Goal: Find specific page/section: Find specific page/section

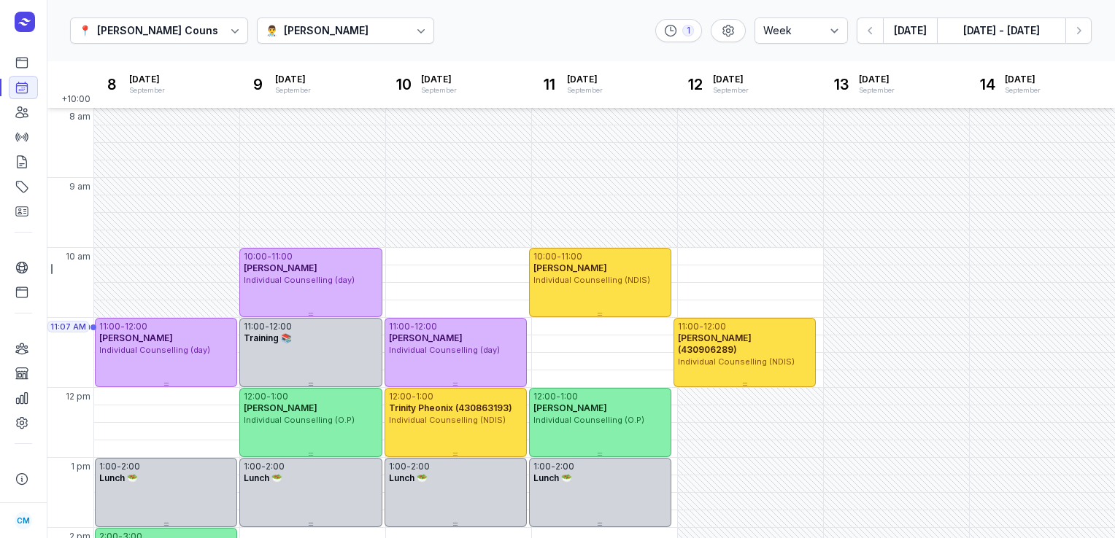
select select "week"
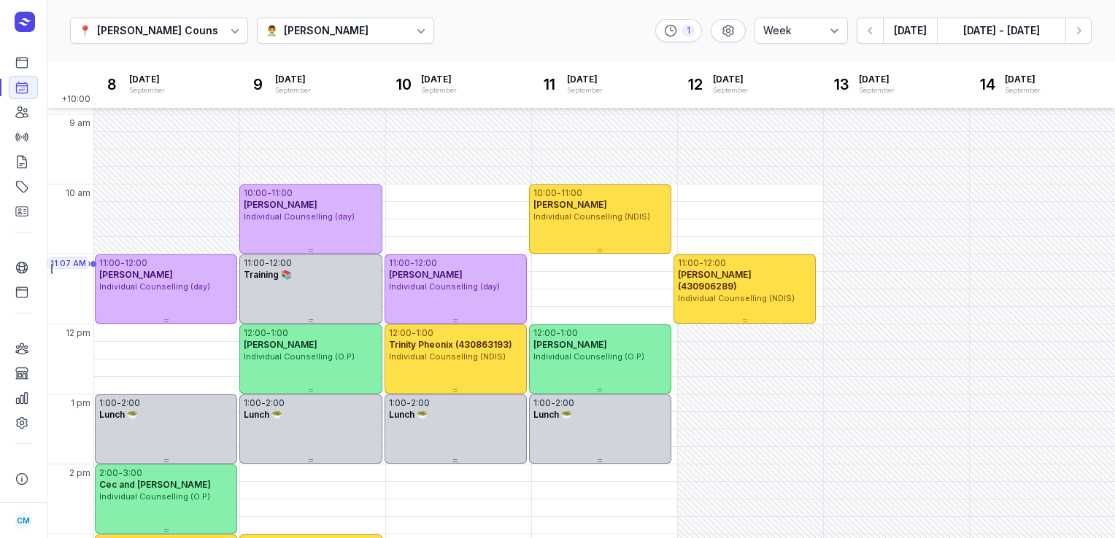
click at [897, 32] on button "[DATE]" at bounding box center [910, 31] width 54 height 26
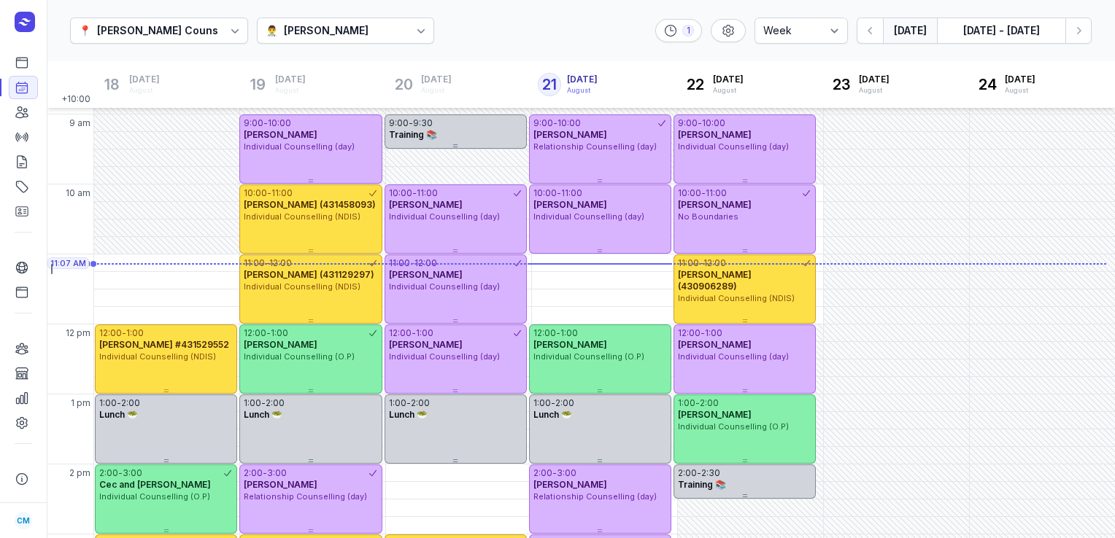
click at [390, 39] on div "👨‍⚕️ [PERSON_NAME]" at bounding box center [346, 31] width 178 height 26
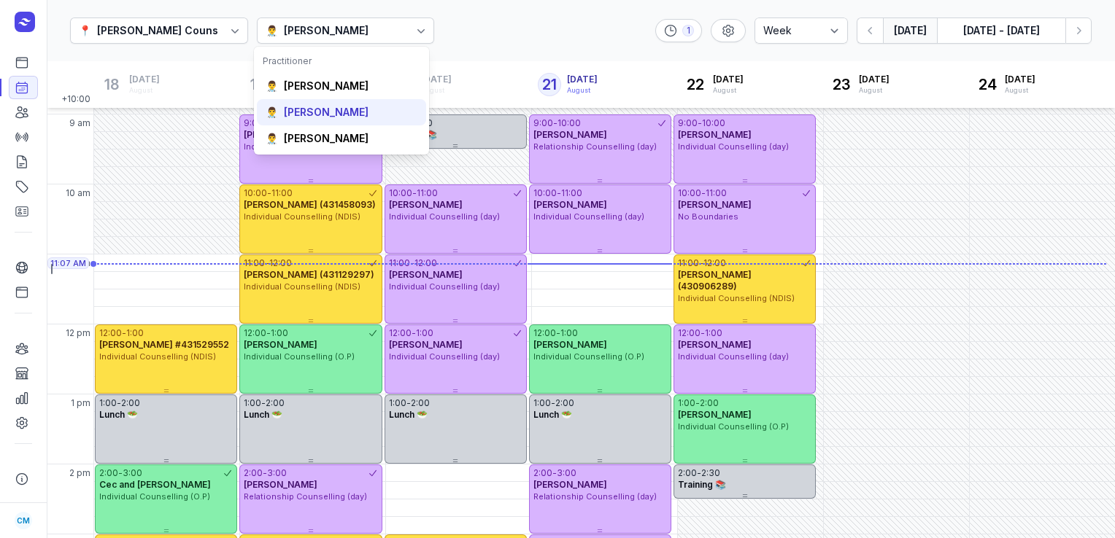
click at [344, 118] on div "[PERSON_NAME]" at bounding box center [326, 112] width 85 height 15
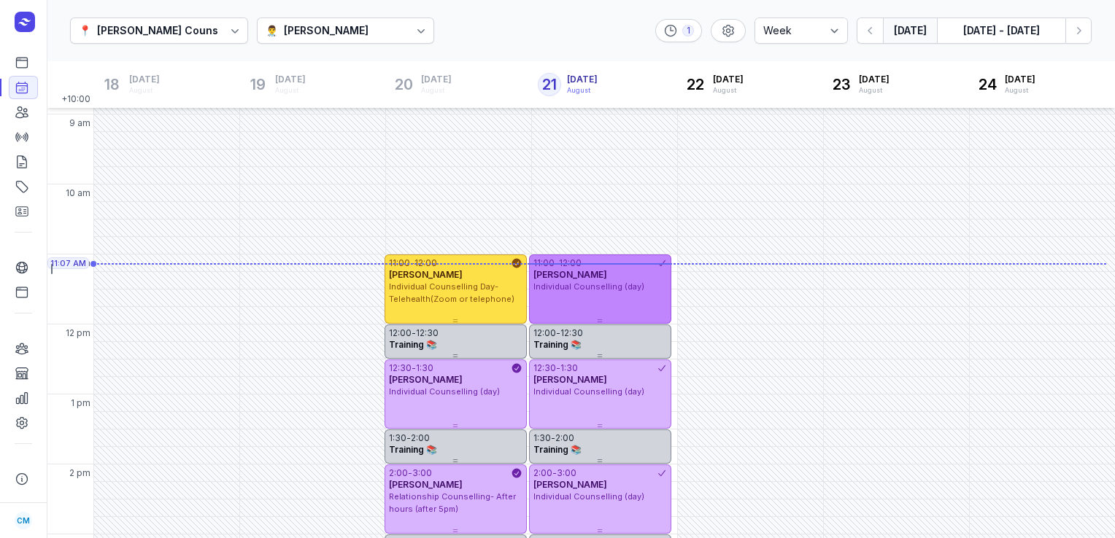
click at [568, 317] on div "11:00 - 12:00 [PERSON_NAME] Individual Counselling (day)" at bounding box center [600, 289] width 142 height 69
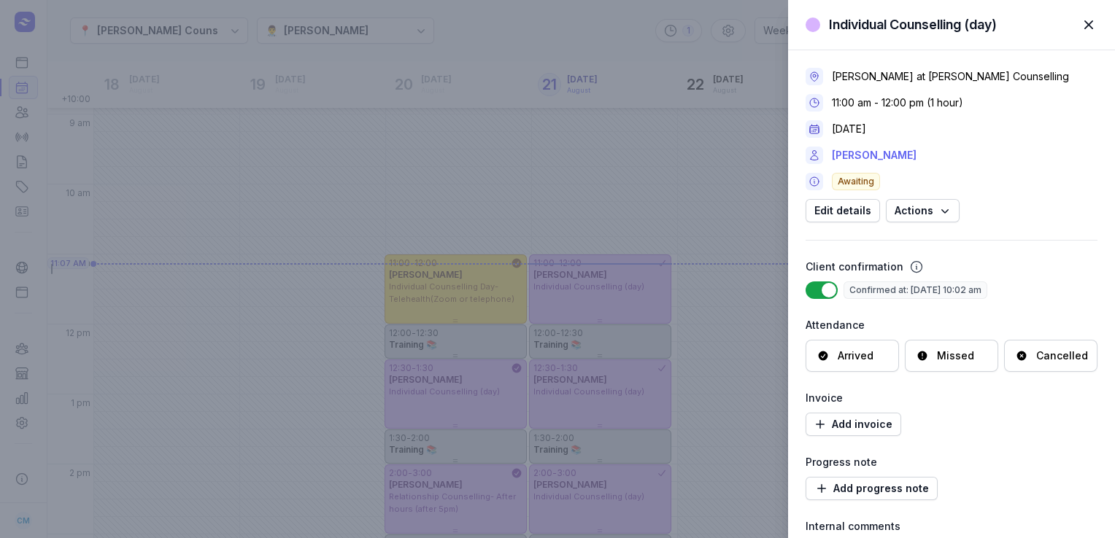
click at [886, 157] on link "[PERSON_NAME]" at bounding box center [874, 156] width 85 height 18
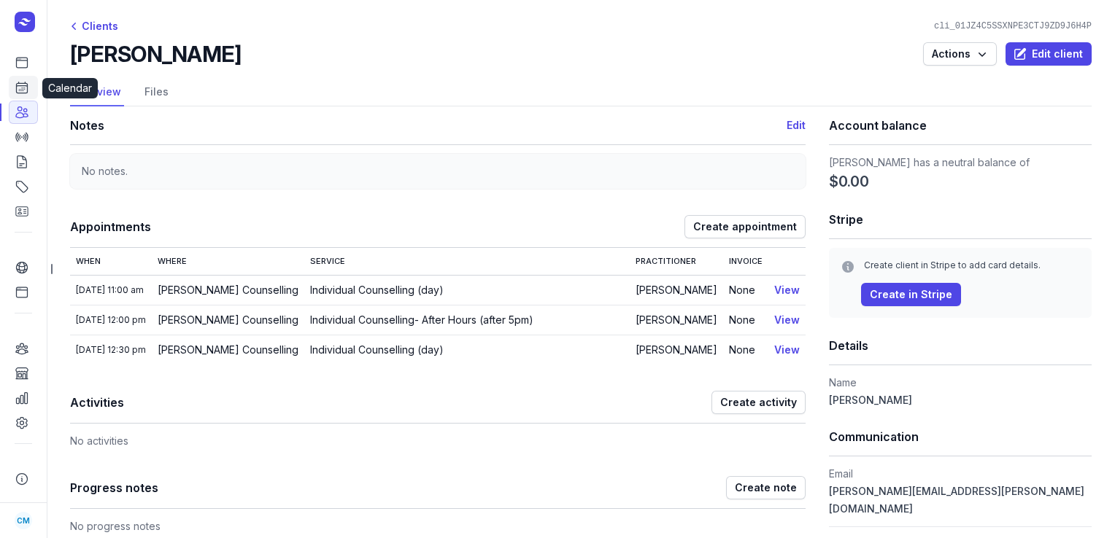
click at [29, 92] on link "Calendar" at bounding box center [23, 87] width 29 height 23
select select "week"
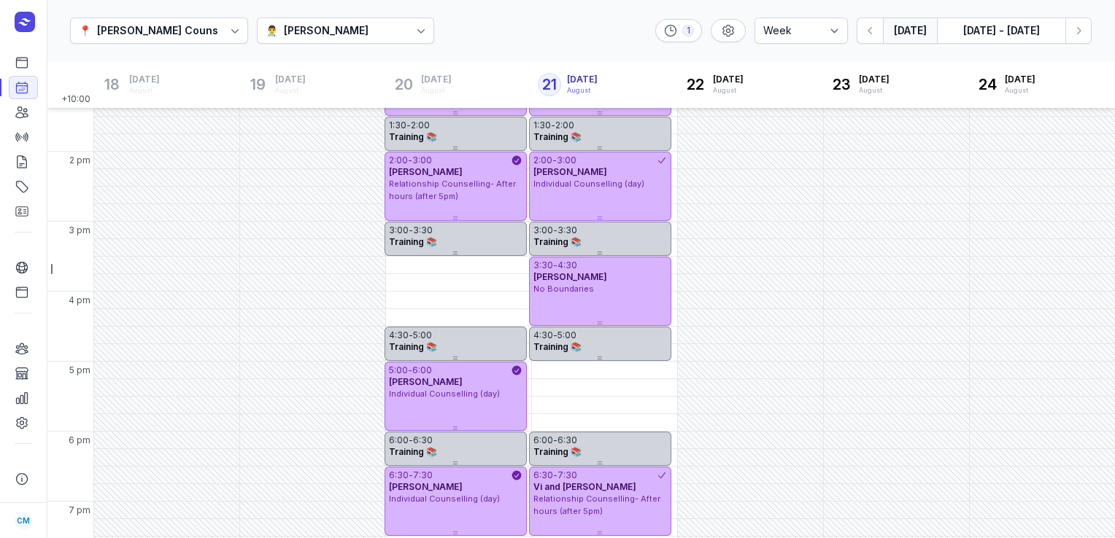
scroll to position [382, 0]
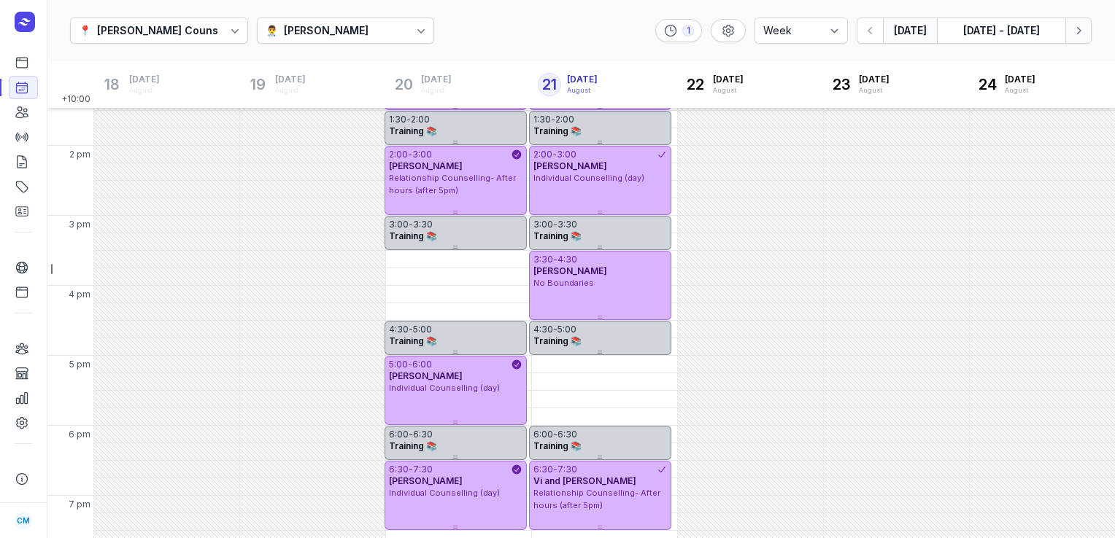
click at [1087, 25] on button "Next week" at bounding box center [1078, 31] width 26 height 26
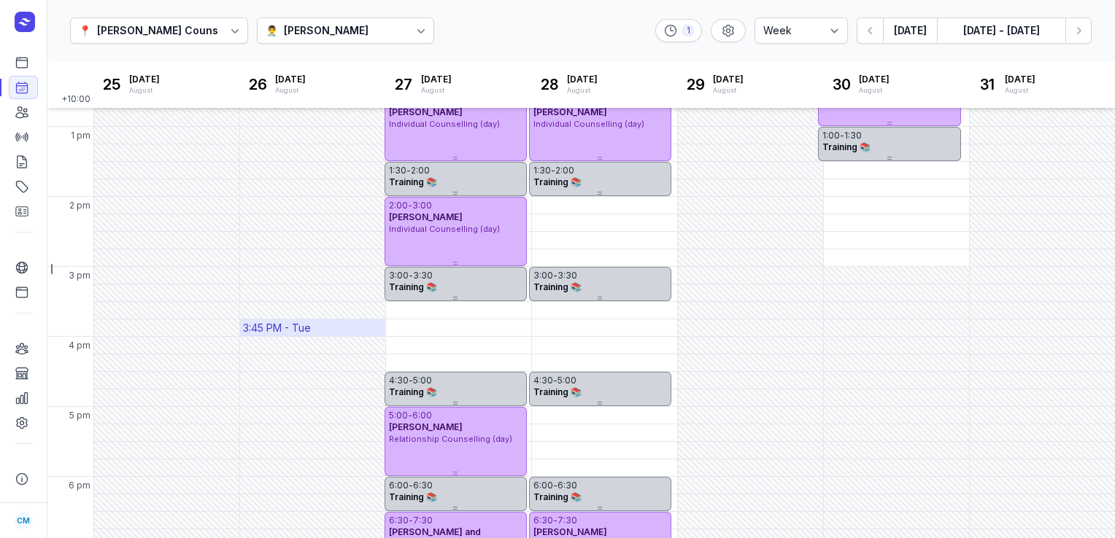
scroll to position [330, 0]
click at [284, 26] on div "[PERSON_NAME]" at bounding box center [326, 31] width 85 height 18
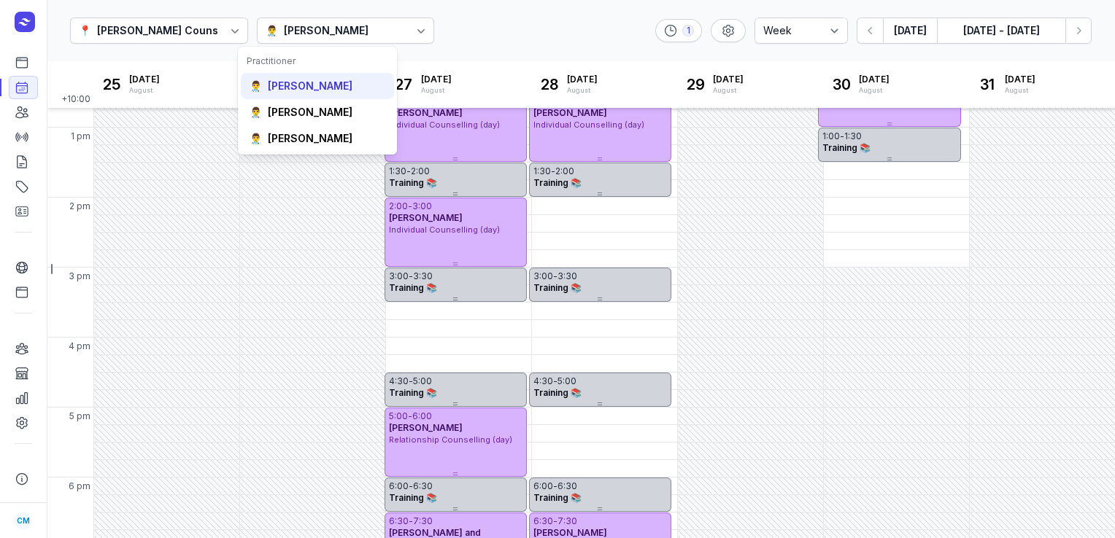
click at [280, 125] on div "👨‍⚕️ [PERSON_NAME]" at bounding box center [317, 138] width 153 height 26
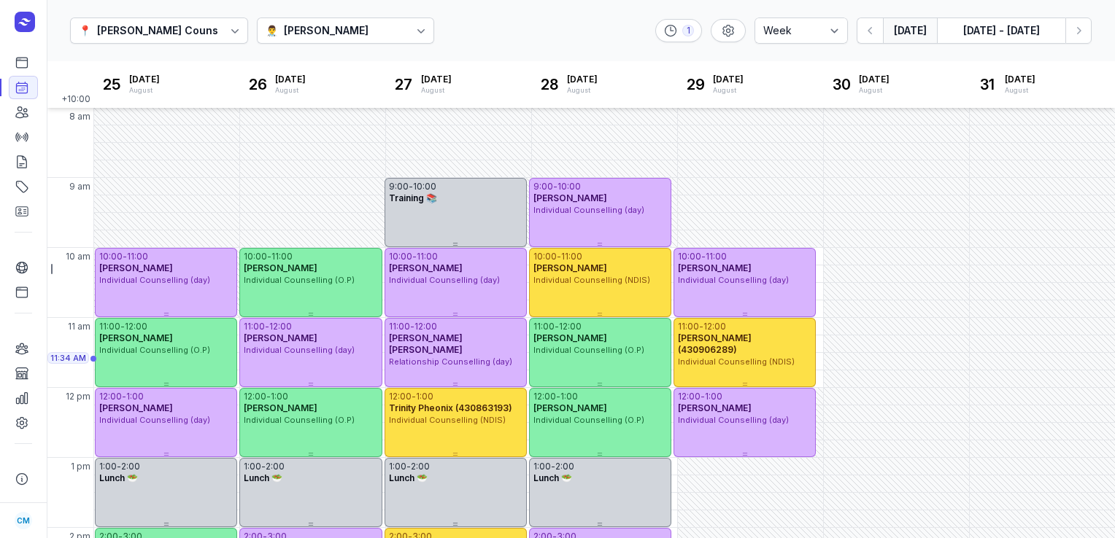
click at [913, 37] on button "[DATE]" at bounding box center [910, 31] width 54 height 26
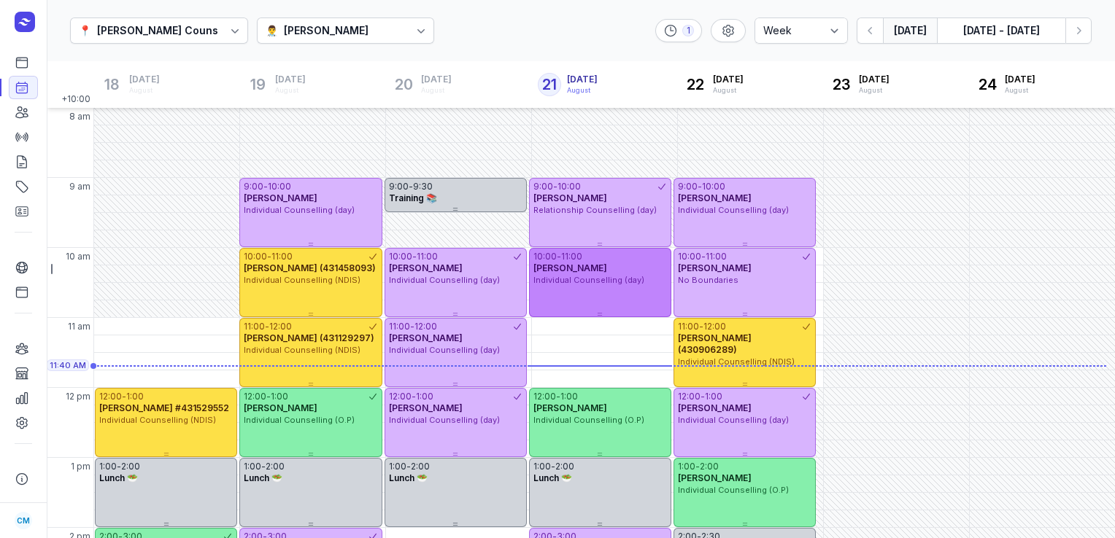
click at [587, 276] on span "Individual Counselling (day)" at bounding box center [588, 280] width 111 height 10
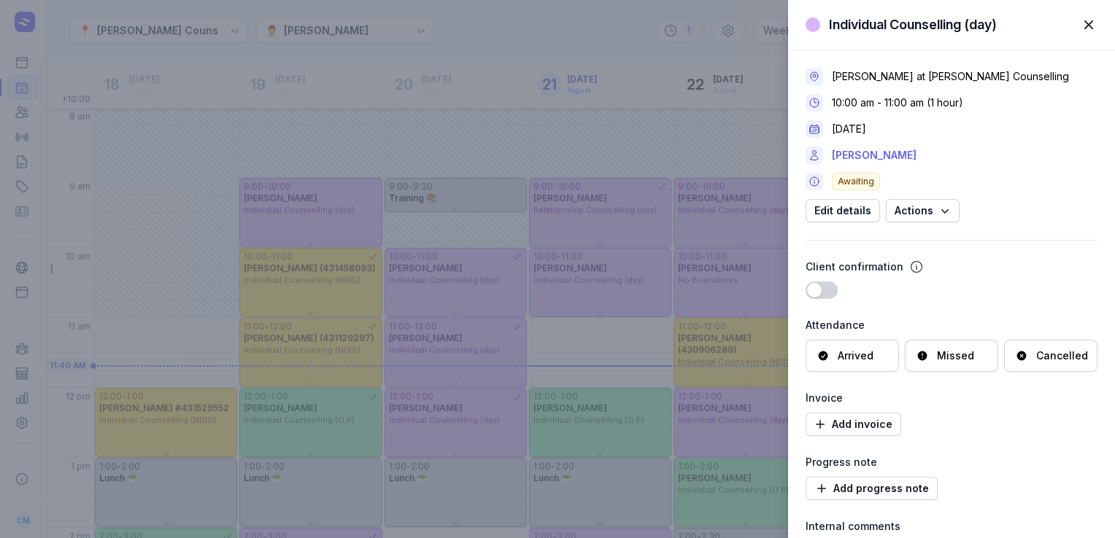
click at [896, 159] on link "[PERSON_NAME]" at bounding box center [874, 156] width 85 height 18
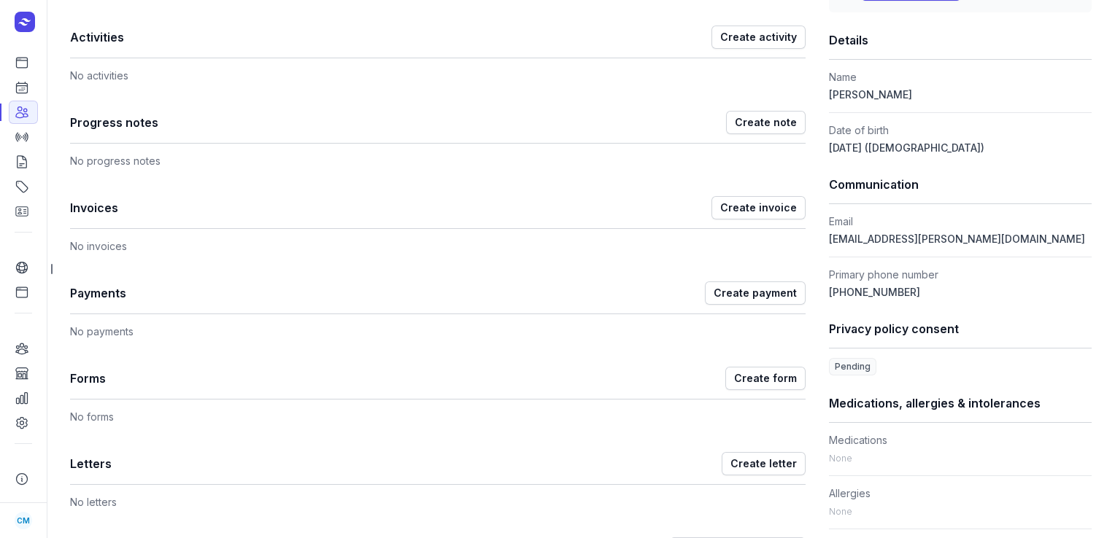
scroll to position [306, 0]
drag, startPoint x: 940, startPoint y: 237, endPoint x: 822, endPoint y: 244, distance: 117.6
click at [829, 244] on dd "[EMAIL_ADDRESS][PERSON_NAME][DOMAIN_NAME]" at bounding box center [960, 239] width 263 height 18
click at [816, 242] on div "Notes Edit No notes. Appointments Create appointment When Where Service Practit…" at bounding box center [580, 272] width 1021 height 945
drag, startPoint x: 816, startPoint y: 242, endPoint x: 922, endPoint y: 235, distance: 106.7
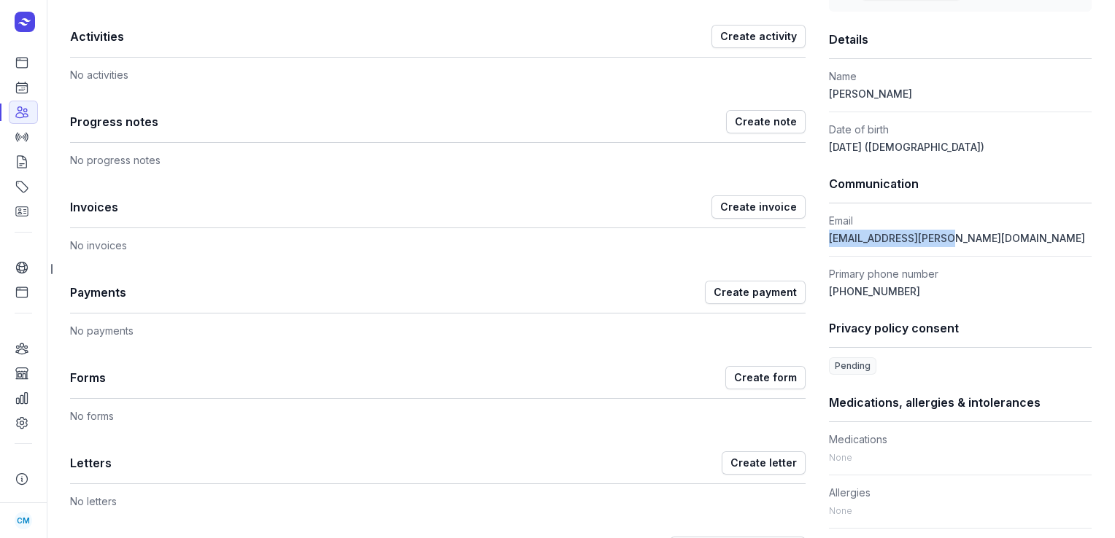
click at [922, 235] on div "Notes Edit No notes. Appointments Create appointment When Where Service Practit…" at bounding box center [580, 272] width 1021 height 945
copy span "[EMAIL_ADDRESS][PERSON_NAME][DOMAIN_NAME]"
click at [26, 94] on icon at bounding box center [22, 87] width 15 height 15
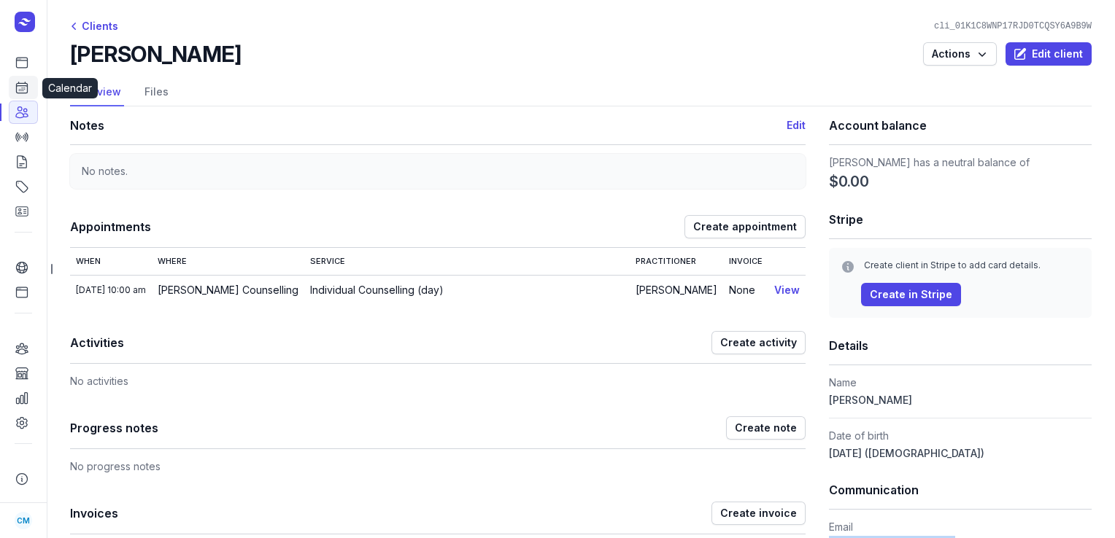
select select "week"
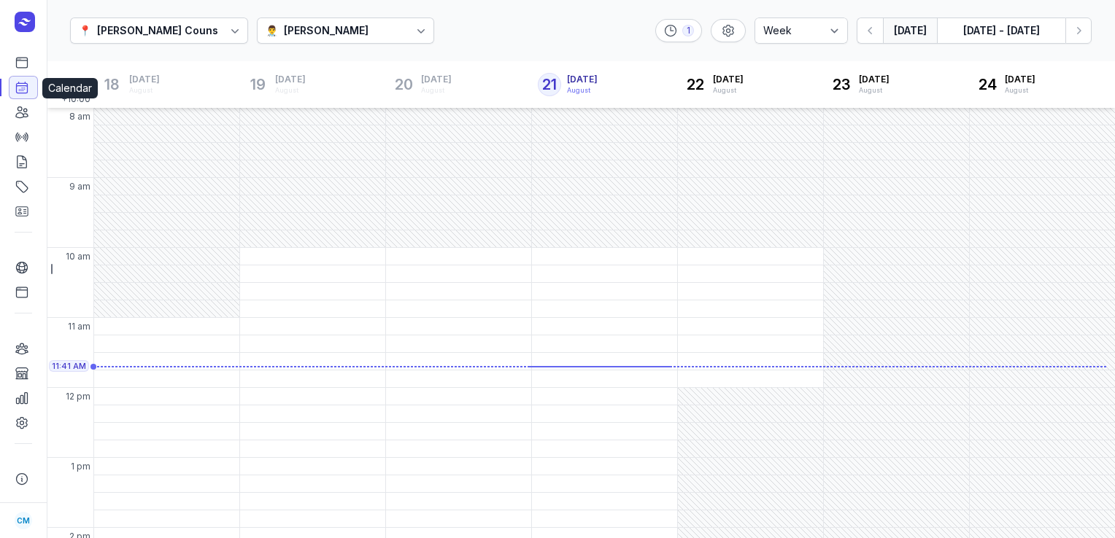
scroll to position [76, 0]
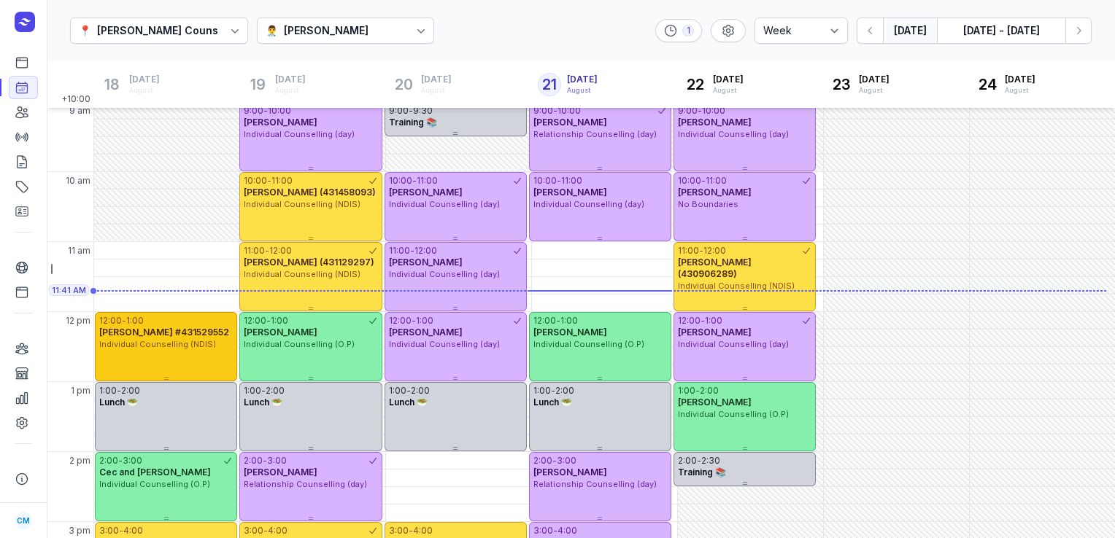
click at [131, 338] on div "Individual Counselling (NDIS)" at bounding box center [165, 344] width 133 height 12
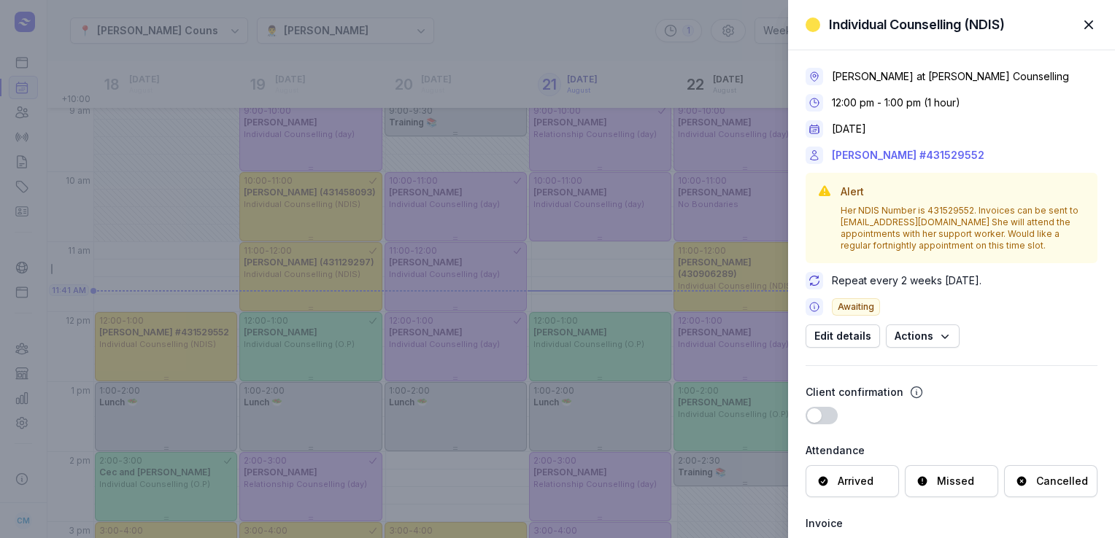
click at [920, 158] on link "[PERSON_NAME] #431529552" at bounding box center [908, 156] width 152 height 18
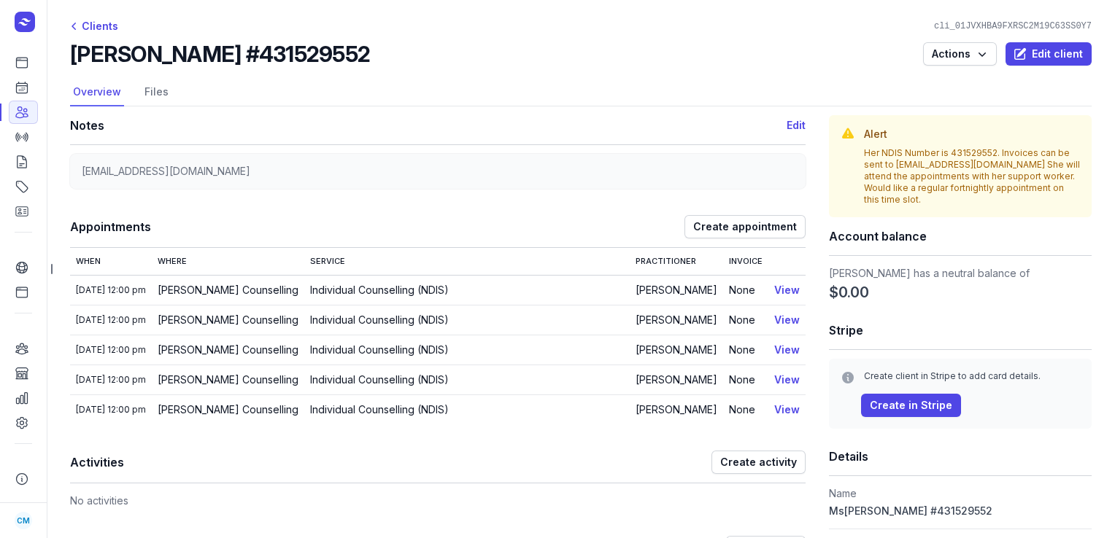
drag, startPoint x: 371, startPoint y: 50, endPoint x: 70, endPoint y: 52, distance: 300.5
click at [70, 52] on div "[PERSON_NAME] #431529552 Actions Edit client" at bounding box center [580, 54] width 1021 height 26
copy h2 "[PERSON_NAME] #431529552"
click at [13, 88] on link "Calendar" at bounding box center [23, 87] width 29 height 23
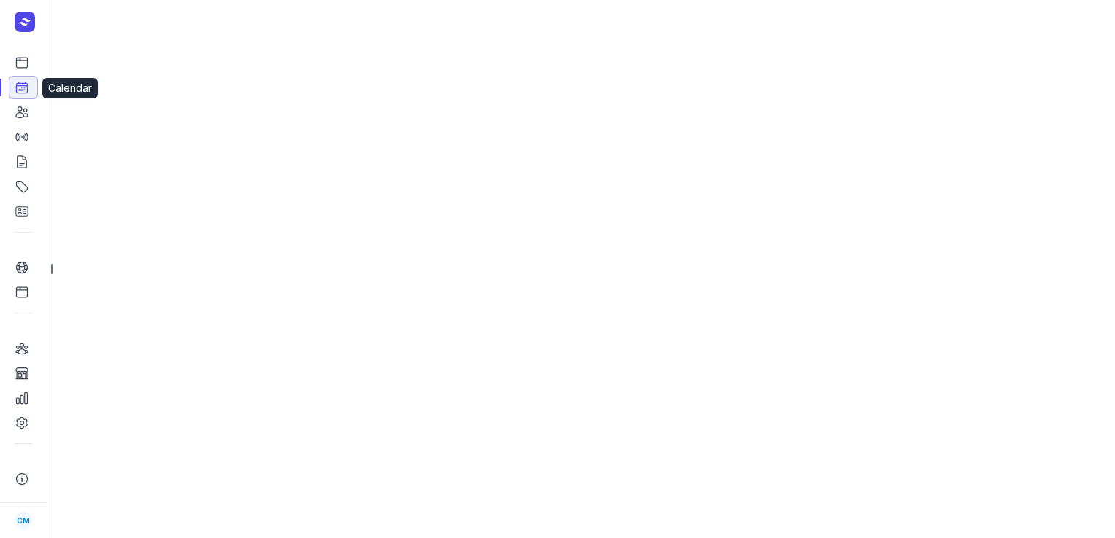
select select "week"
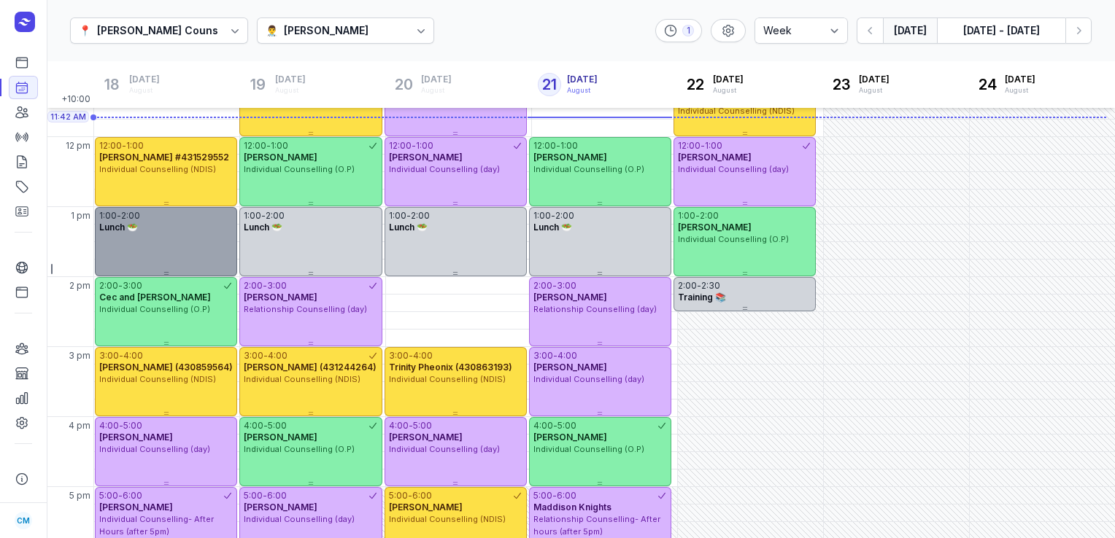
scroll to position [262, 0]
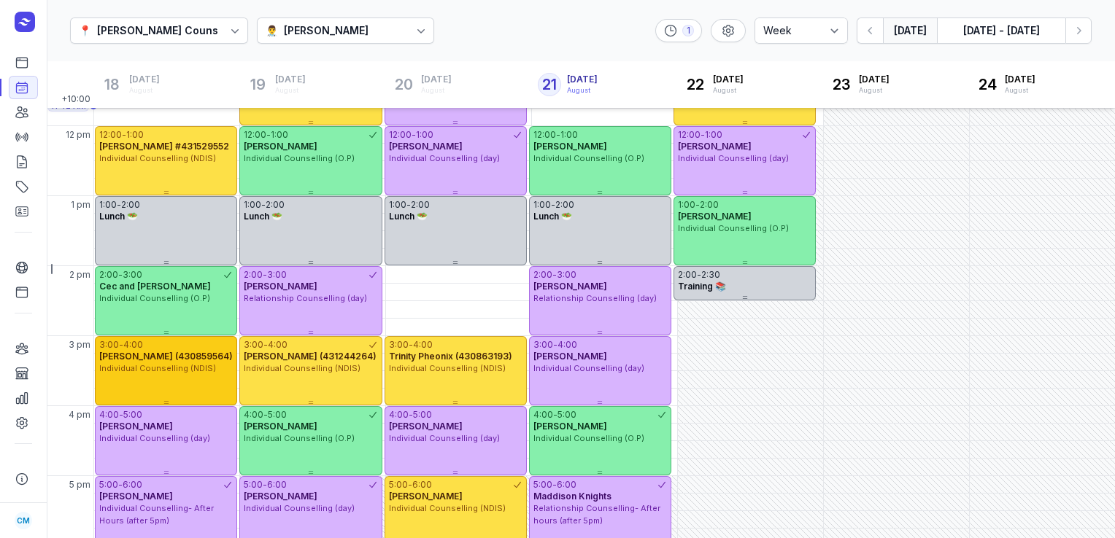
click at [150, 370] on span "Individual Counselling (NDIS)" at bounding box center [157, 368] width 117 height 10
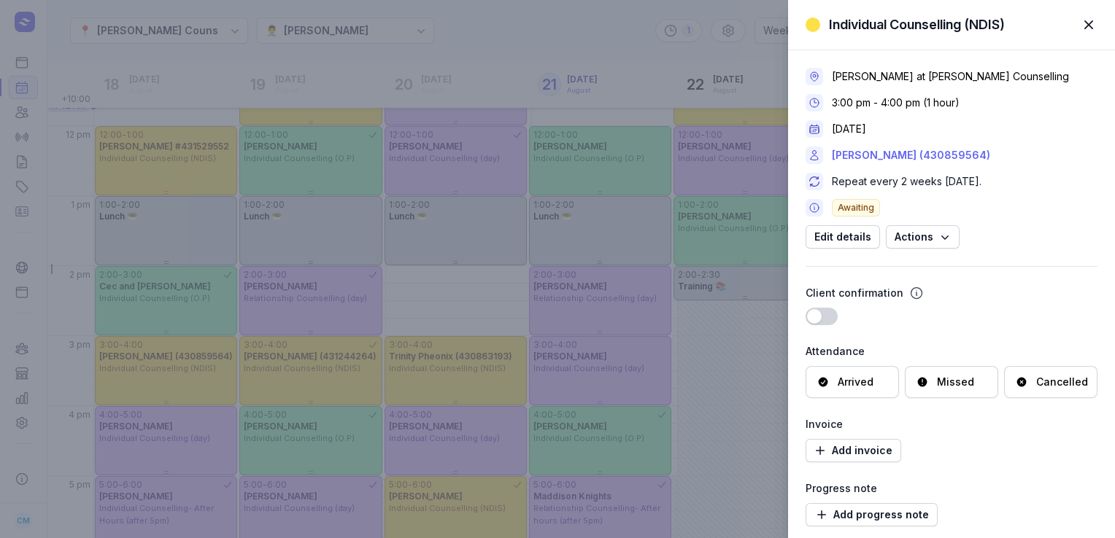
click at [927, 154] on link "[PERSON_NAME] (430859564)" at bounding box center [911, 156] width 158 height 18
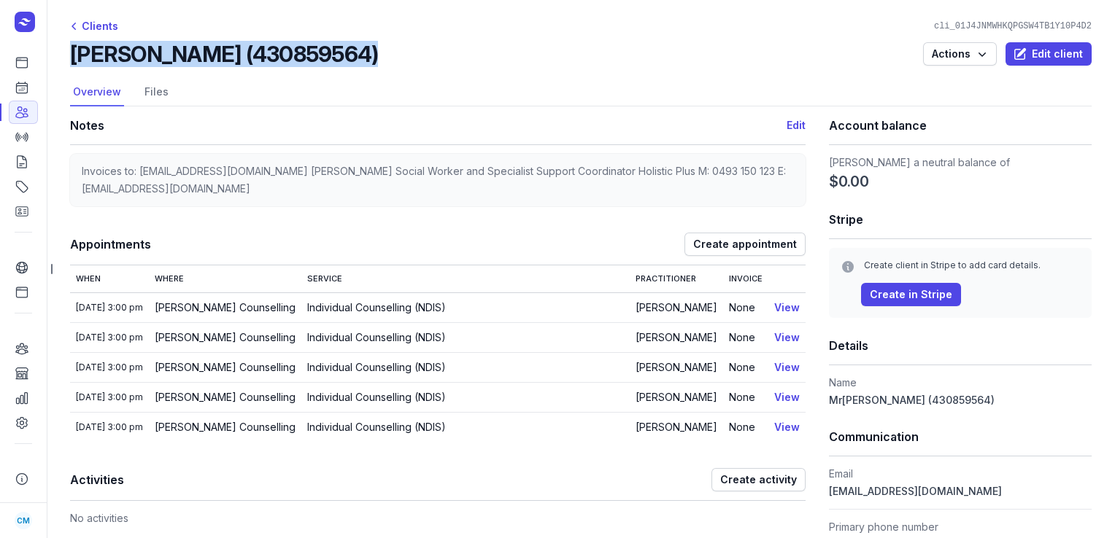
drag, startPoint x: 379, startPoint y: 61, endPoint x: 77, endPoint y: 55, distance: 302.1
click at [77, 55] on div "[PERSON_NAME] (430859564) Actions Edit client" at bounding box center [580, 54] width 1021 height 26
copy h2 "[PERSON_NAME] (430859564)"
click at [18, 91] on icon at bounding box center [22, 87] width 15 height 15
select select "week"
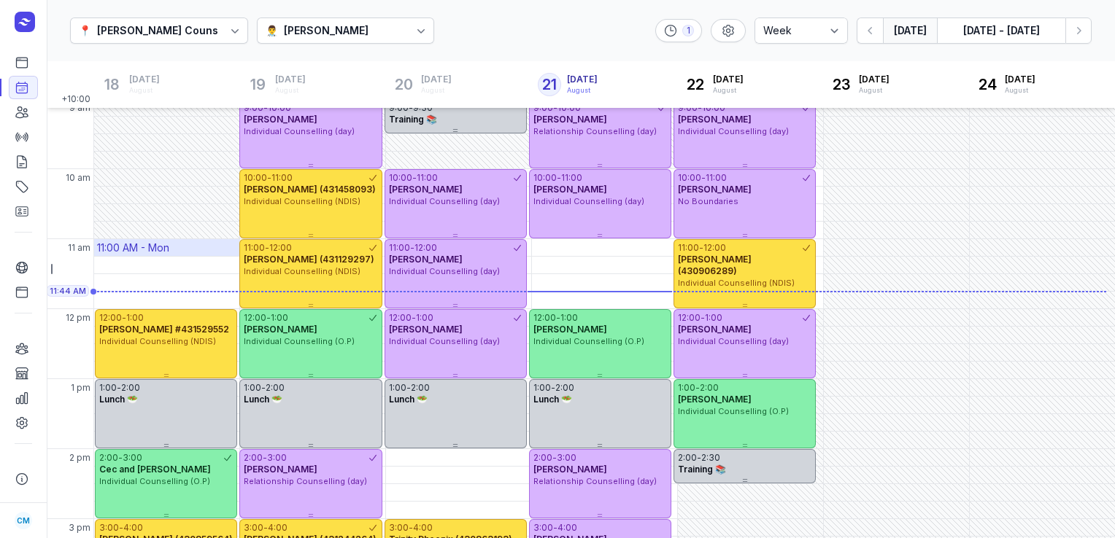
scroll to position [48, 0]
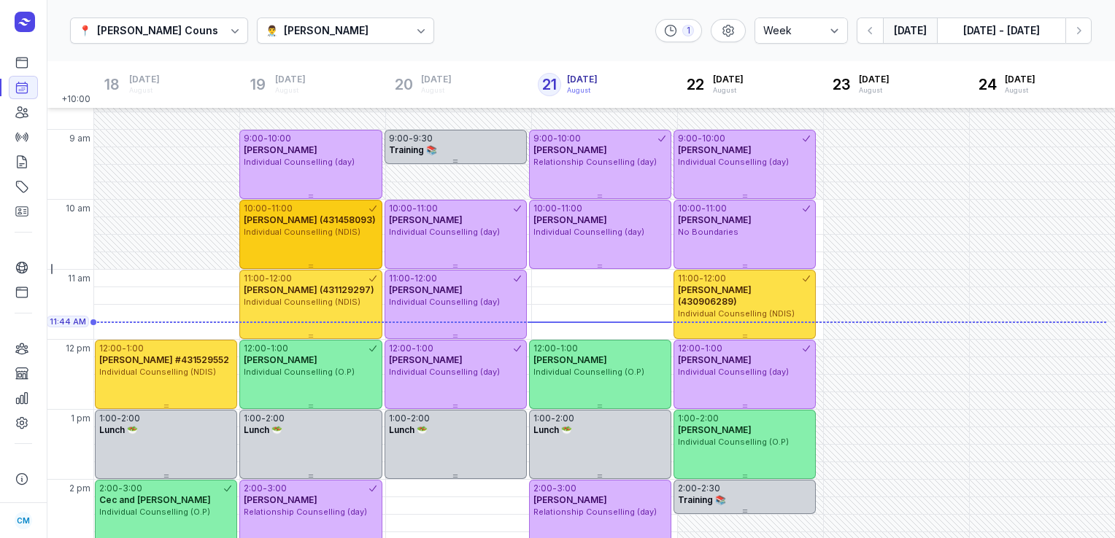
click at [289, 247] on div "10:00 - 11:00 [PERSON_NAME] (431458093) Individual Counselling (NDIS)" at bounding box center [310, 234] width 142 height 69
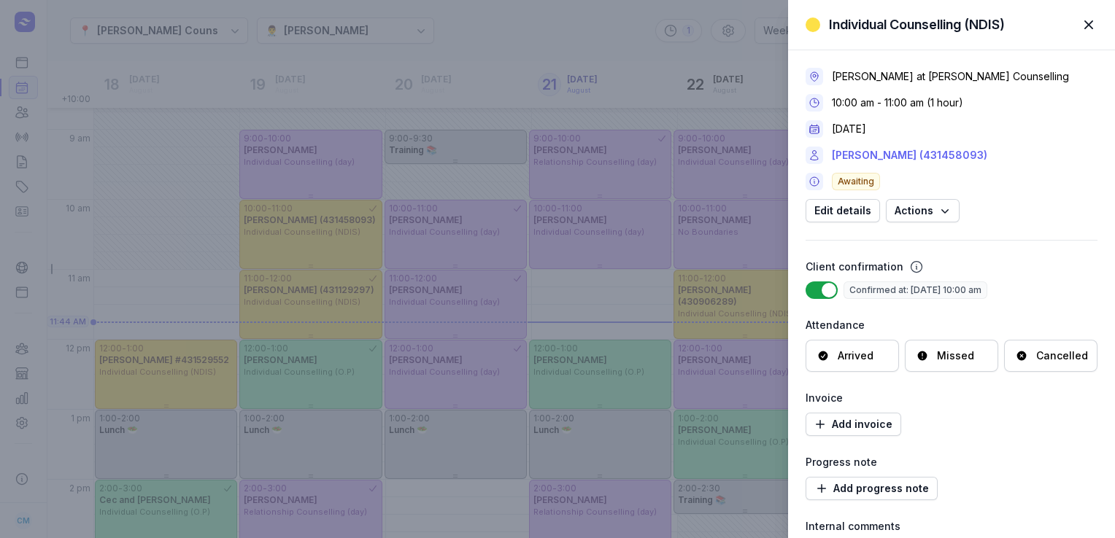
click at [864, 153] on link "[PERSON_NAME] (431458093)" at bounding box center [909, 156] width 155 height 18
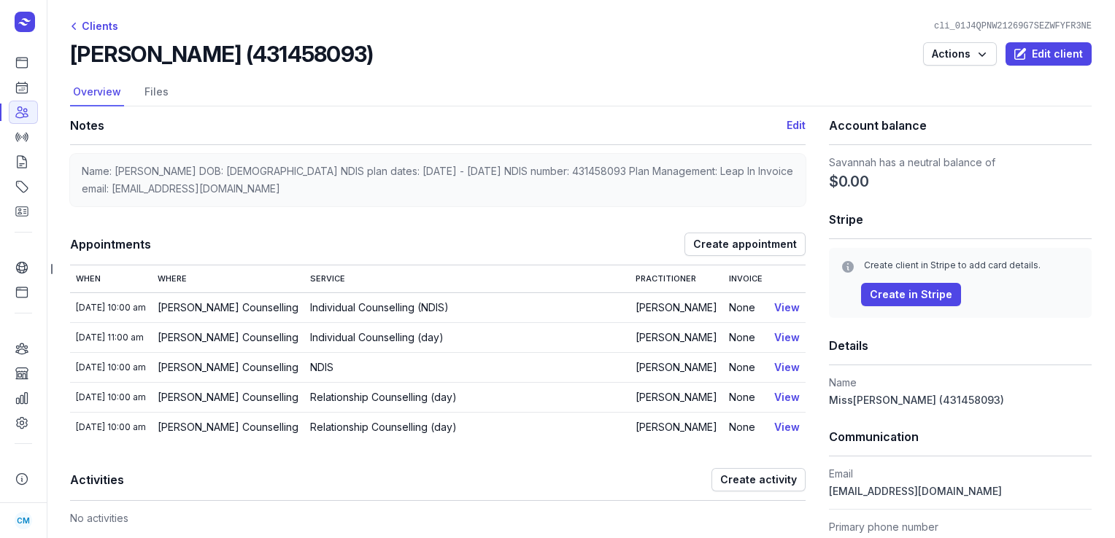
drag, startPoint x: 408, startPoint y: 53, endPoint x: 71, endPoint y: 63, distance: 336.4
click at [71, 63] on div "[PERSON_NAME] (431458093) Actions Edit client" at bounding box center [580, 54] width 1021 height 26
copy h2 "[PERSON_NAME] (431458093)"
click at [30, 89] on link "Calendar" at bounding box center [23, 87] width 29 height 23
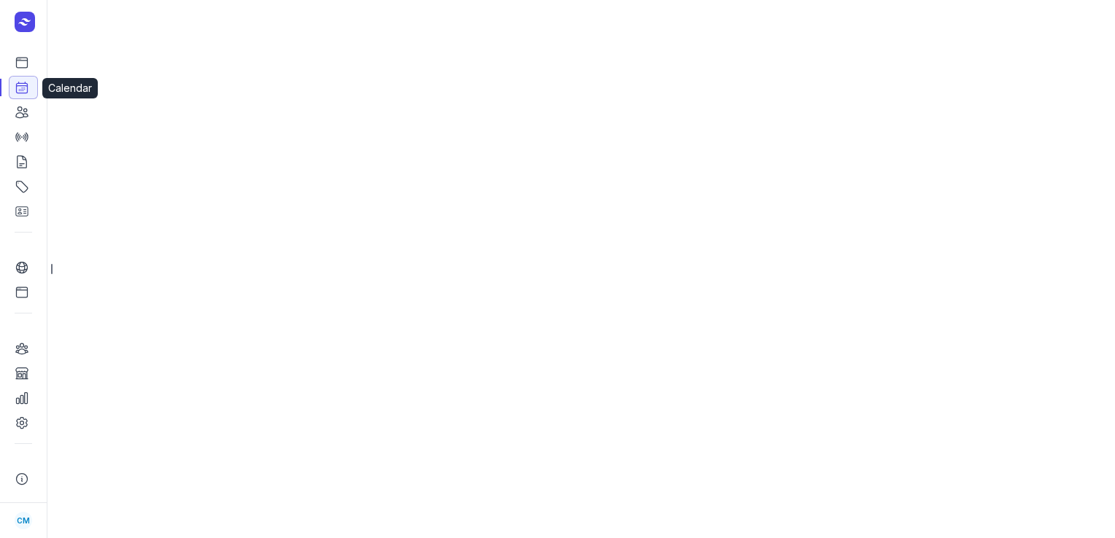
select select "week"
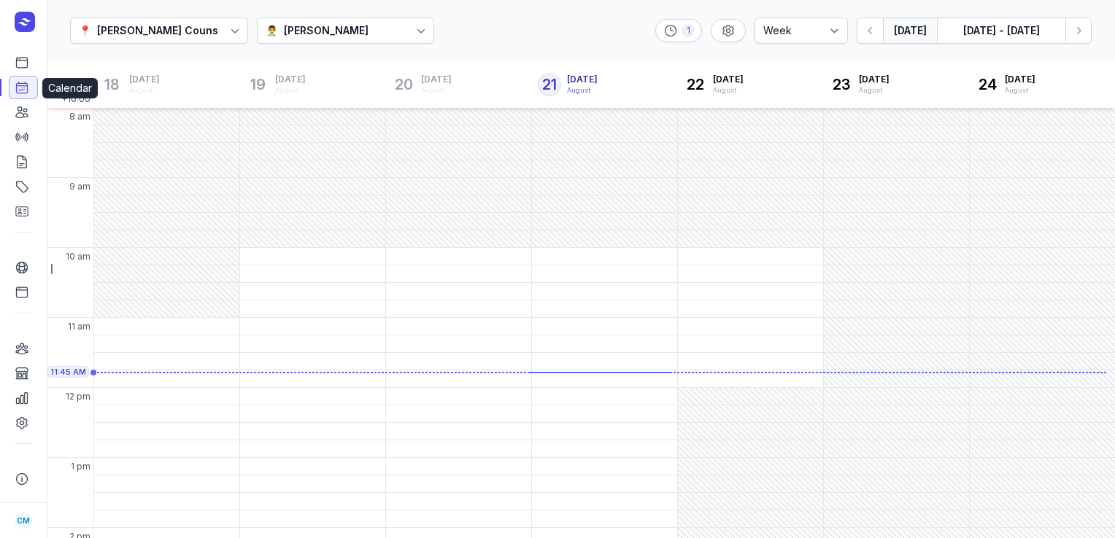
scroll to position [81, 0]
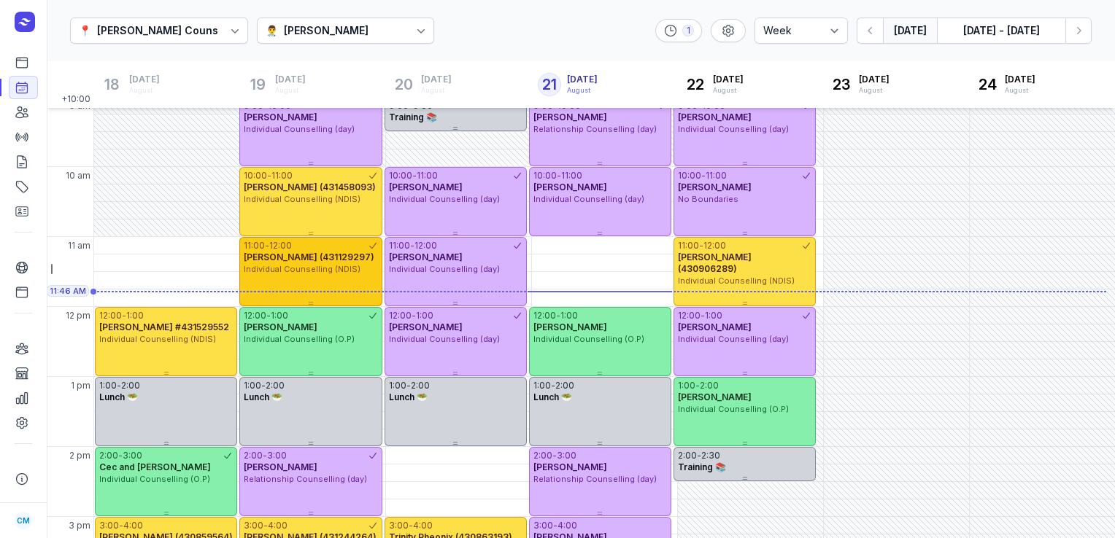
click at [279, 263] on div "Individual Counselling (NDIS)" at bounding box center [310, 269] width 133 height 12
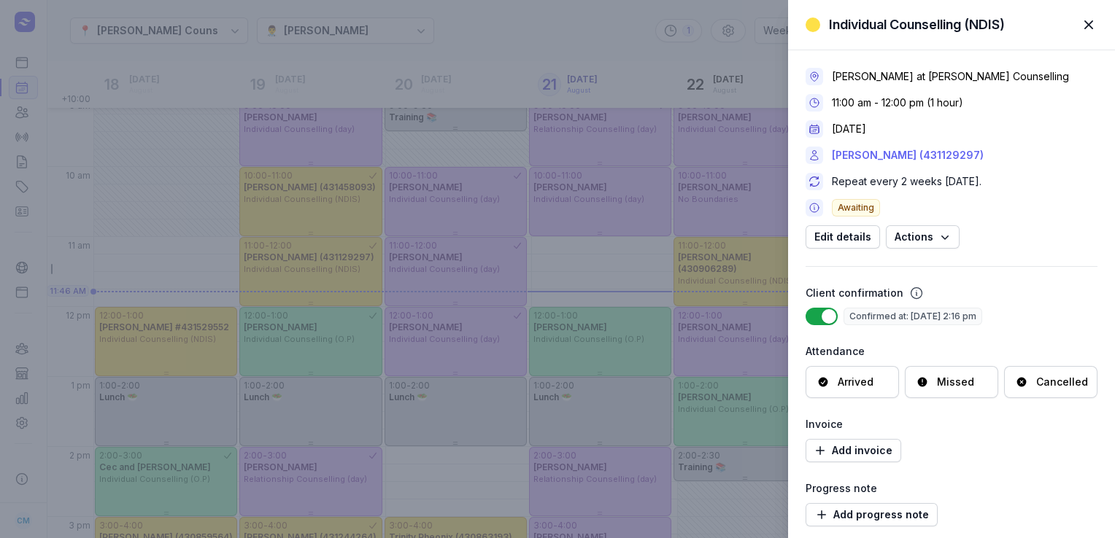
click at [862, 150] on link "[PERSON_NAME] (431129297)" at bounding box center [908, 156] width 152 height 18
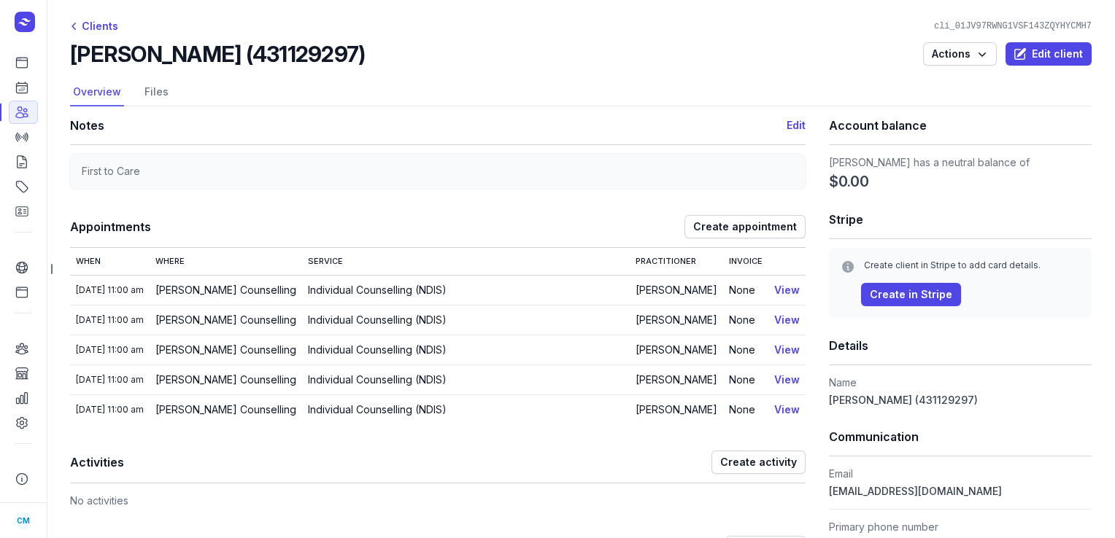
drag, startPoint x: 384, startPoint y: 50, endPoint x: 61, endPoint y: 38, distance: 322.6
copy h2 "[PERSON_NAME] (431129297)"
click at [20, 95] on icon at bounding box center [22, 87] width 15 height 15
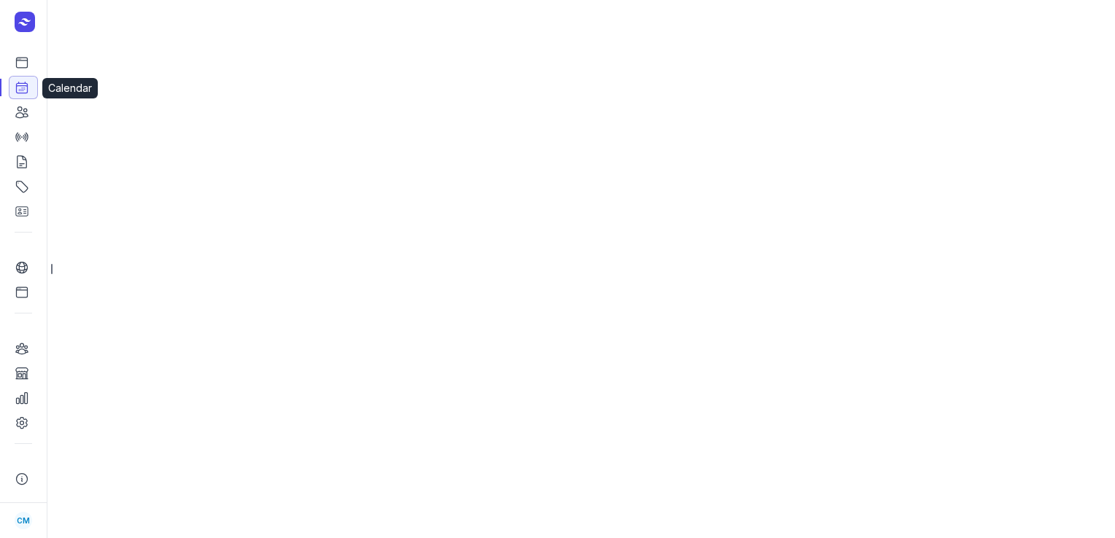
select select "week"
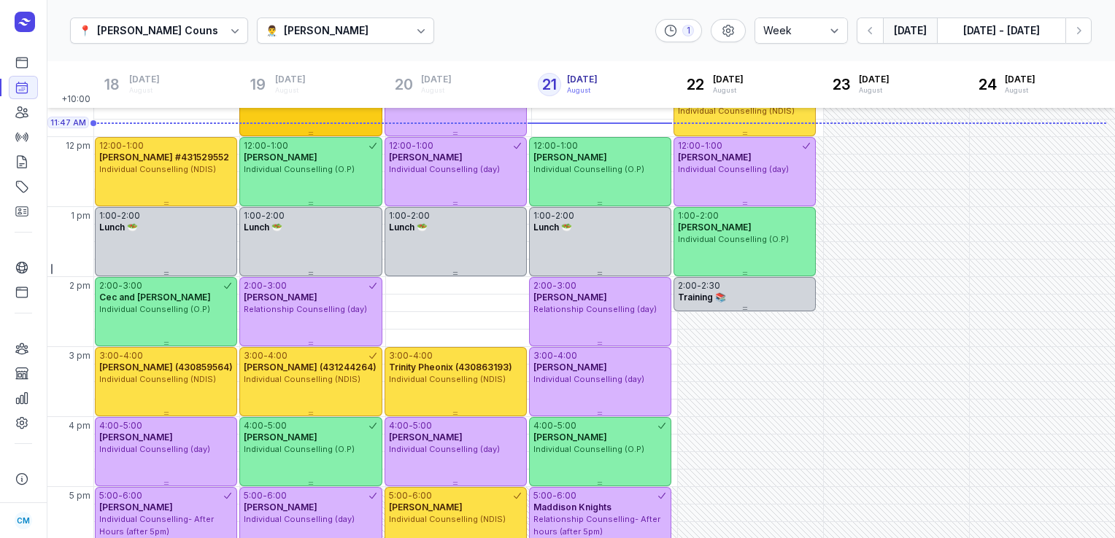
scroll to position [356, 0]
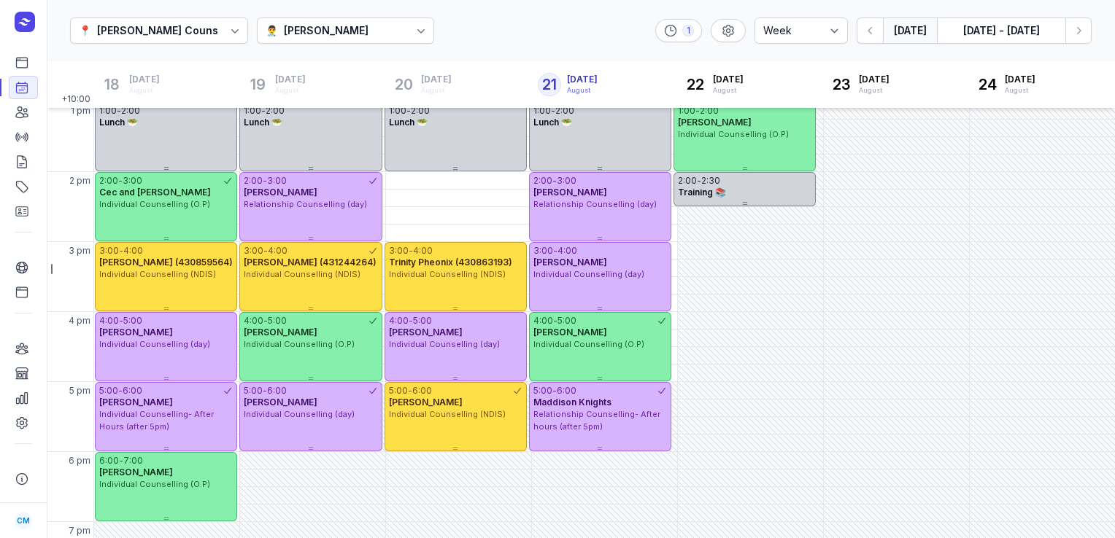
click at [301, 288] on div "3:00 - 4:00 [PERSON_NAME] (431244264) Individual Counselling (NDIS)" at bounding box center [310, 276] width 142 height 69
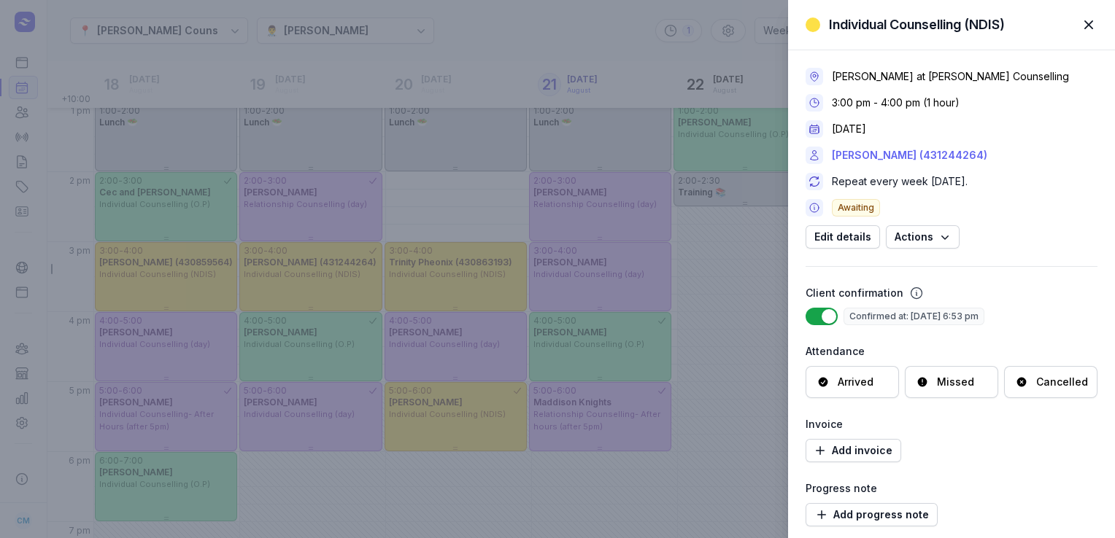
click at [861, 150] on link "[PERSON_NAME] (431244264)" at bounding box center [909, 156] width 155 height 18
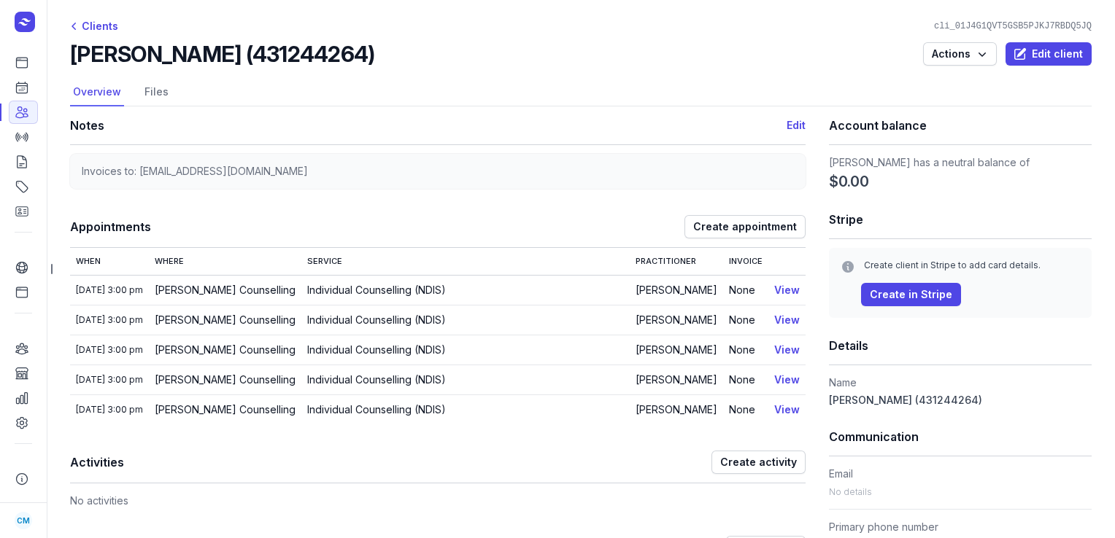
drag, startPoint x: 376, startPoint y: 48, endPoint x: 76, endPoint y: 45, distance: 299.8
click at [76, 45] on div "[PERSON_NAME] (431244264) Actions Edit client" at bounding box center [580, 54] width 1021 height 26
copy h2 "[PERSON_NAME] (431244264)"
click at [22, 98] on link "Calendar" at bounding box center [23, 87] width 29 height 23
select select "week"
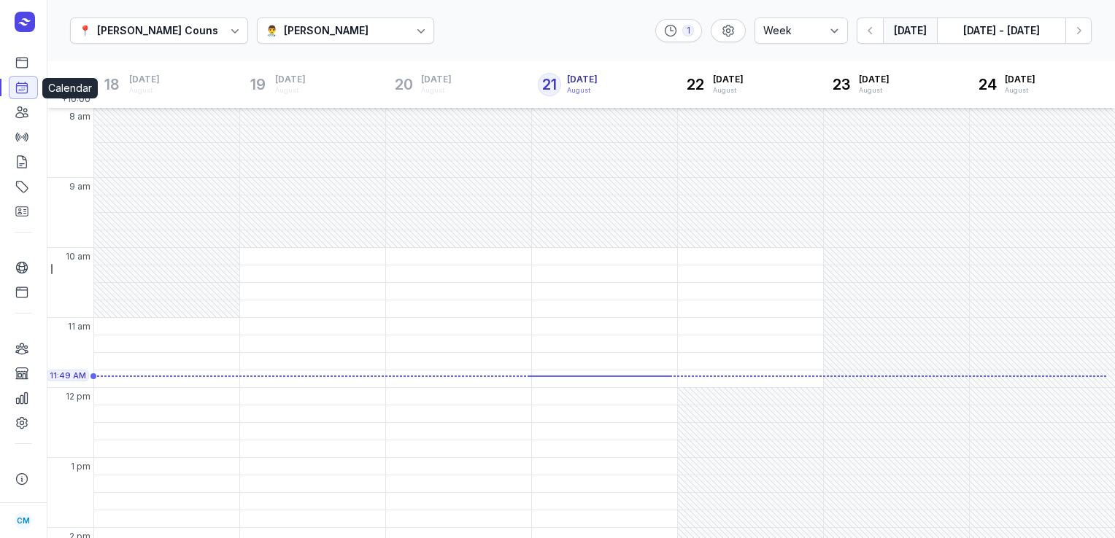
scroll to position [85, 0]
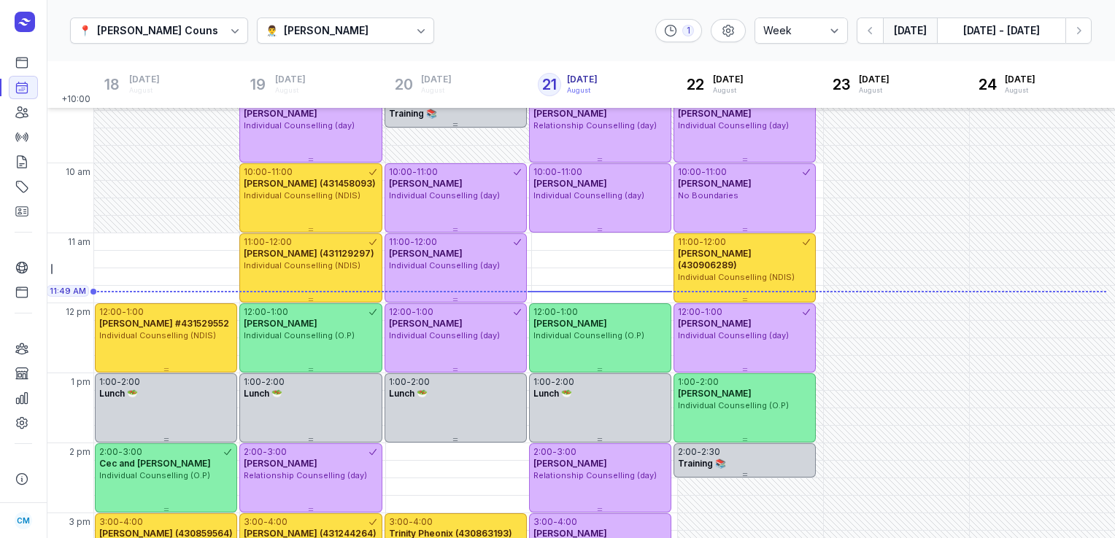
click at [328, 25] on div "[PERSON_NAME]" at bounding box center [326, 31] width 85 height 18
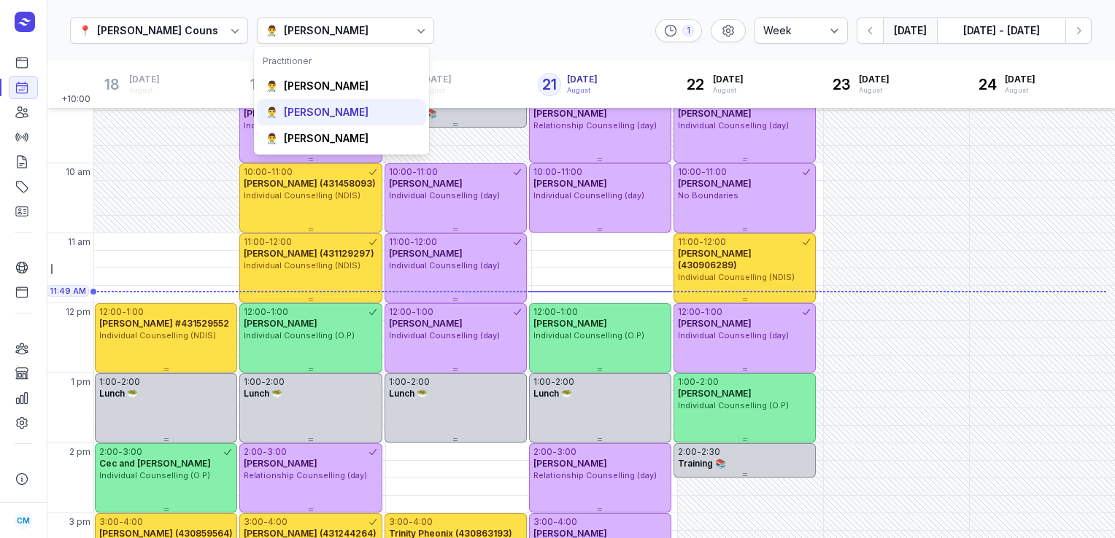
click at [318, 109] on div "[PERSON_NAME]" at bounding box center [326, 112] width 85 height 15
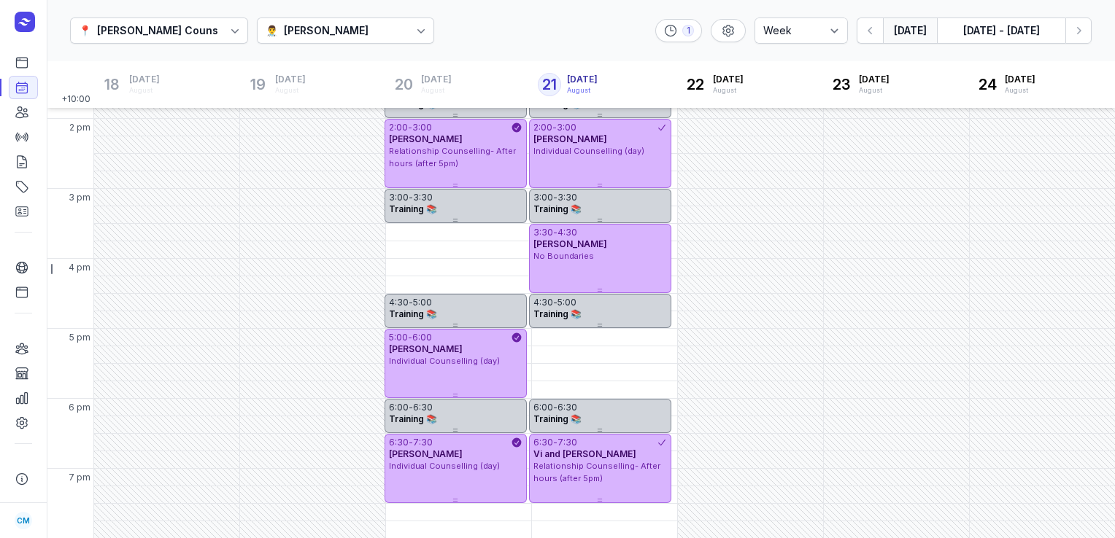
scroll to position [408, 0]
click at [355, 35] on div "👨‍⚕️ [PERSON_NAME]" at bounding box center [346, 31] width 178 height 26
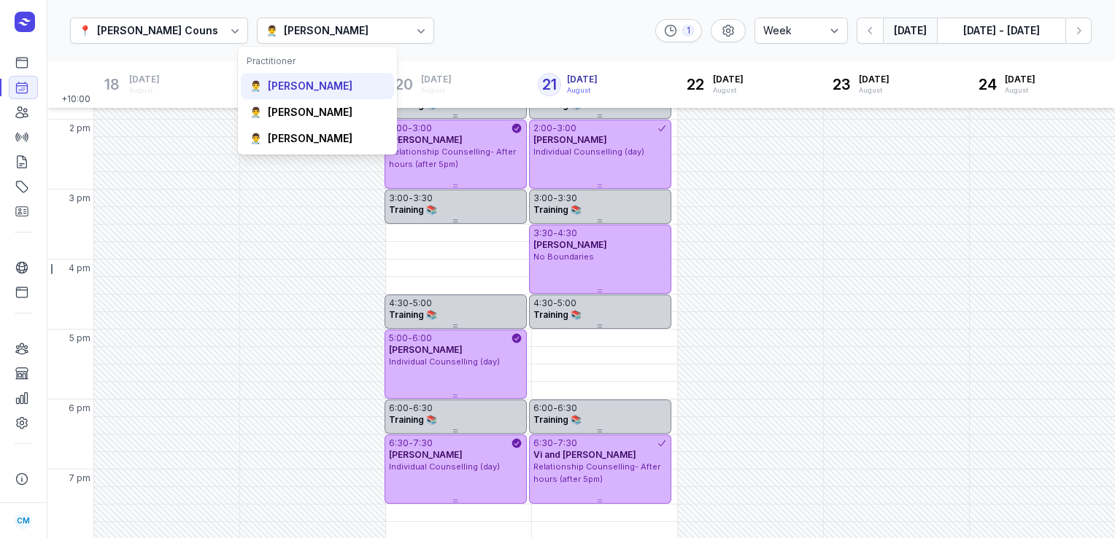
click at [302, 125] on div "👨‍⚕️ [PERSON_NAME]" at bounding box center [317, 138] width 153 height 26
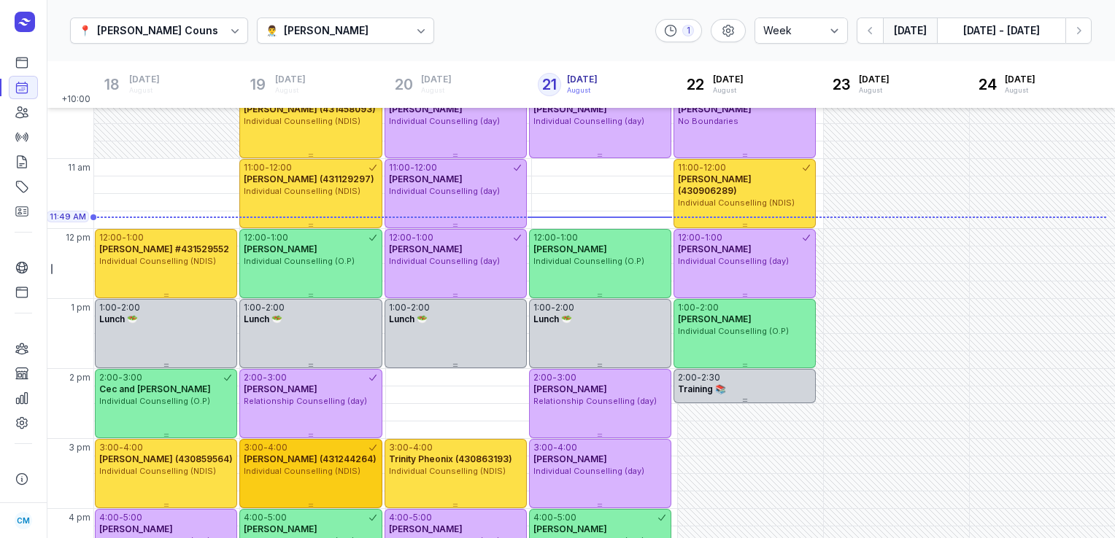
scroll to position [146, 0]
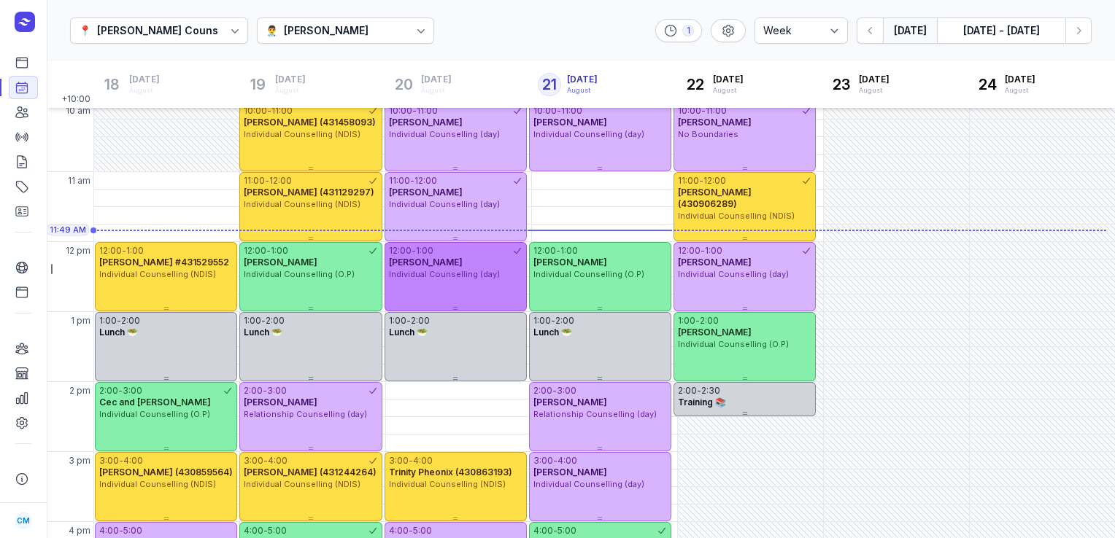
click at [436, 282] on div "12:00 - 1:00 [PERSON_NAME] Individual Counselling (day)" at bounding box center [455, 276] width 142 height 69
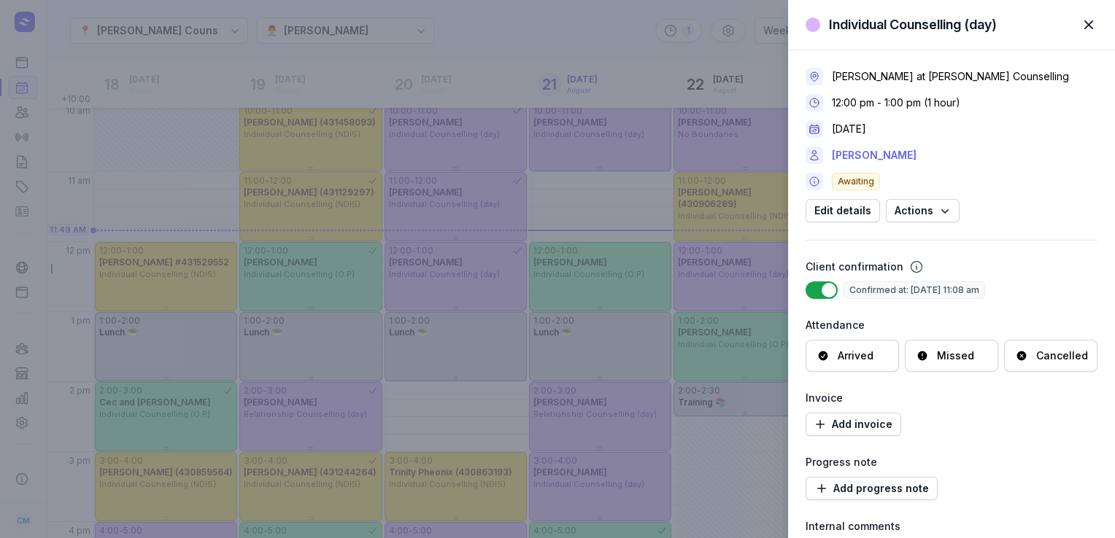
click at [875, 159] on link "[PERSON_NAME]" at bounding box center [874, 156] width 85 height 18
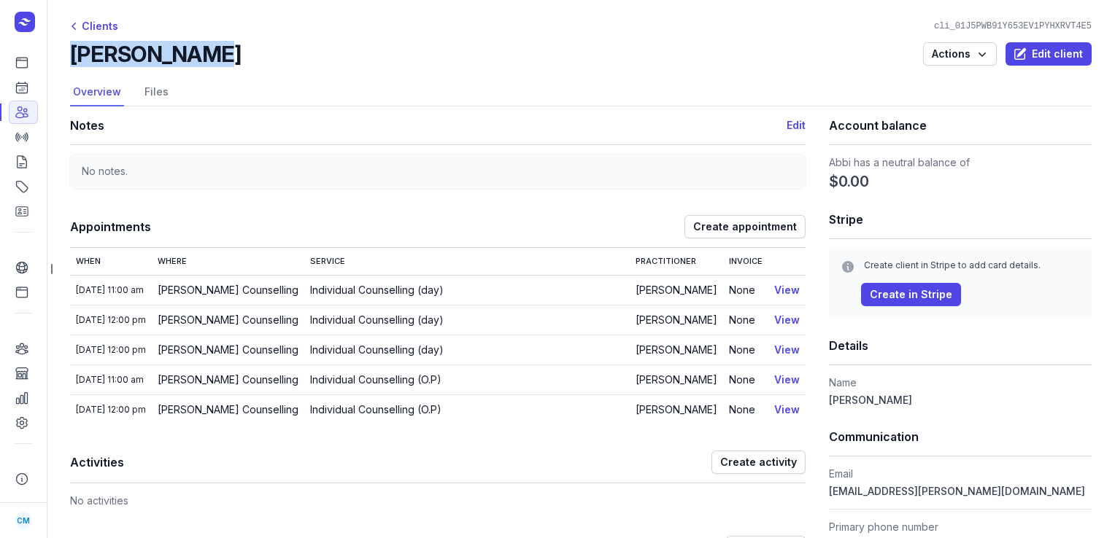
drag, startPoint x: 204, startPoint y: 47, endPoint x: 69, endPoint y: 56, distance: 135.2
copy h2 "[PERSON_NAME]"
click at [17, 90] on icon at bounding box center [22, 87] width 15 height 15
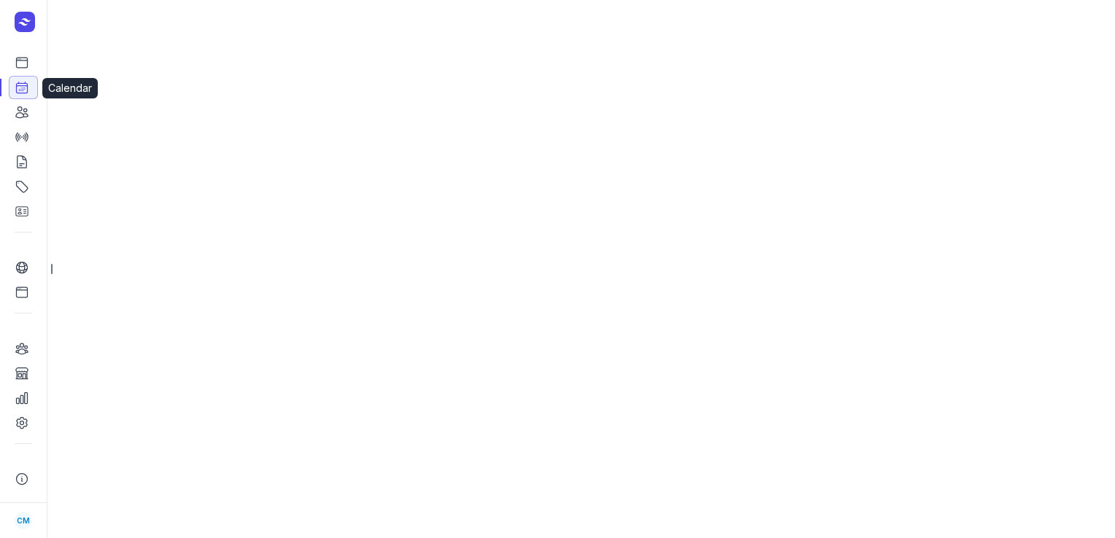
select select "week"
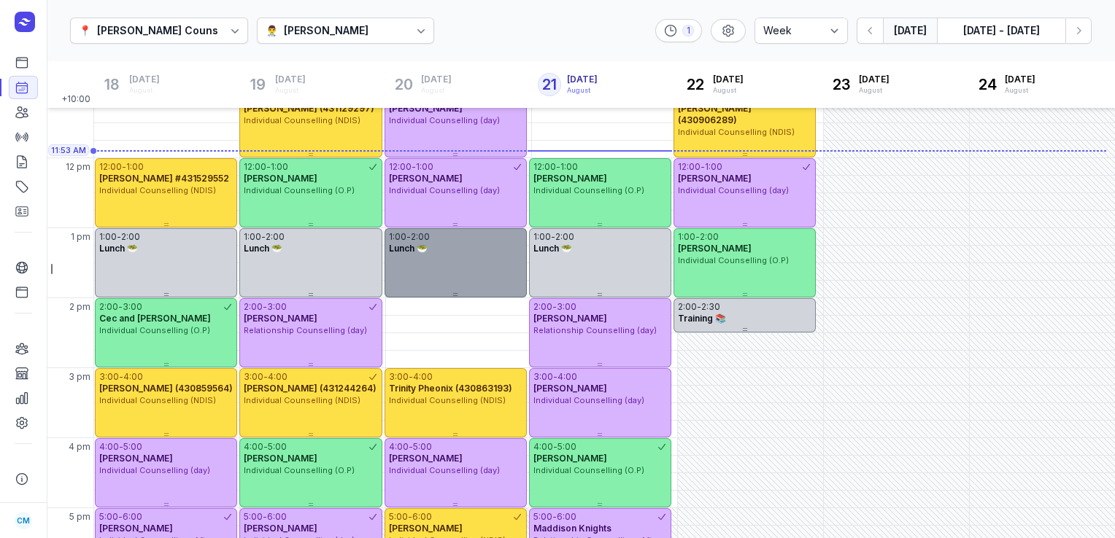
scroll to position [231, 0]
click at [458, 406] on div "Individual Counselling (NDIS)" at bounding box center [455, 400] width 133 height 12
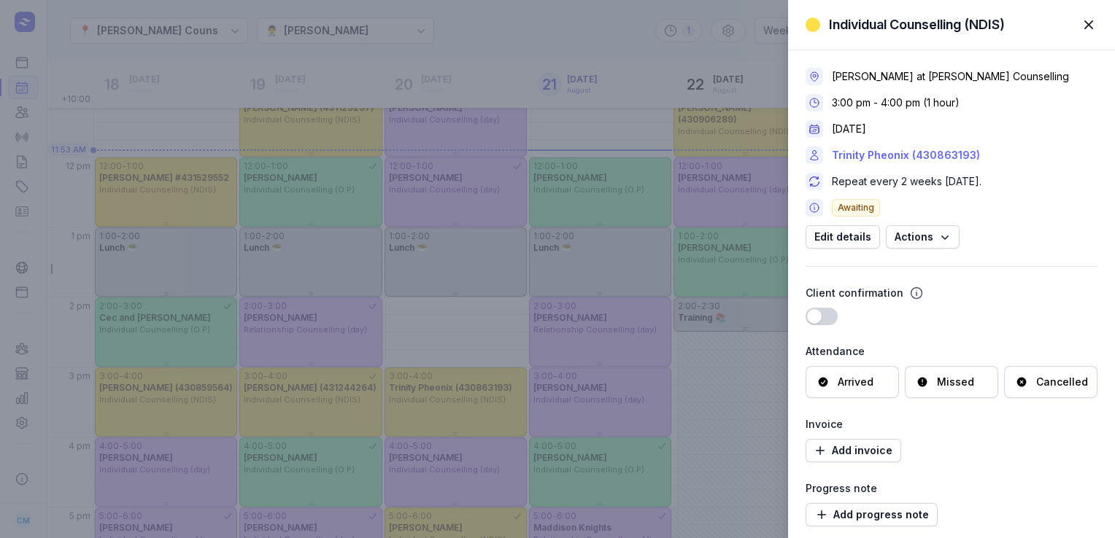
click at [871, 155] on link "Trinity Pheonix (430863193)" at bounding box center [906, 156] width 148 height 18
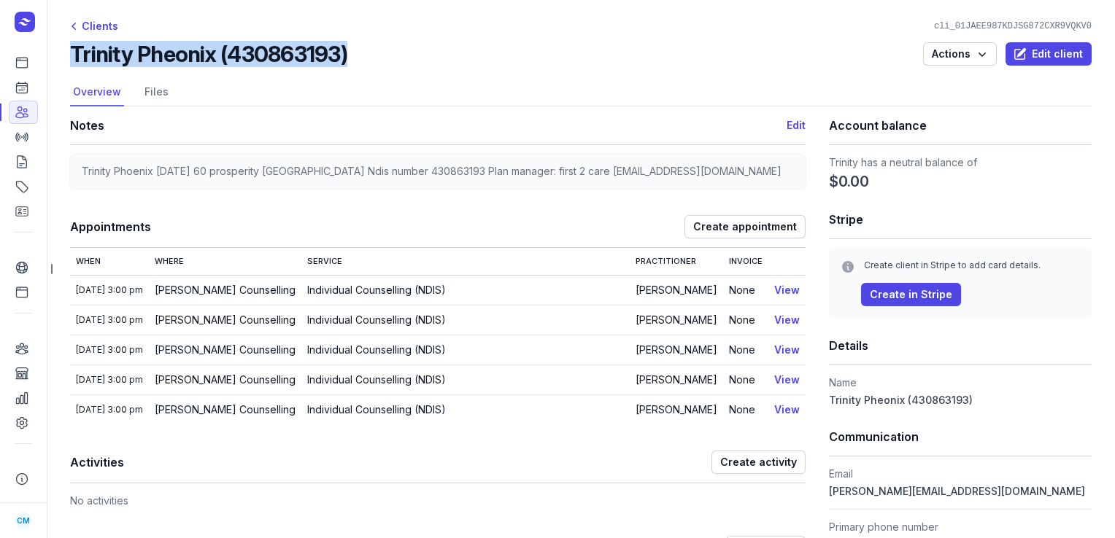
drag, startPoint x: 355, startPoint y: 54, endPoint x: 74, endPoint y: 57, distance: 280.8
click at [74, 57] on div "Trinity Pheonix (430863193) Actions Edit client" at bounding box center [580, 54] width 1021 height 26
copy h2 "Trinity Pheonix (430863193)"
click at [26, 68] on icon at bounding box center [22, 63] width 11 height 10
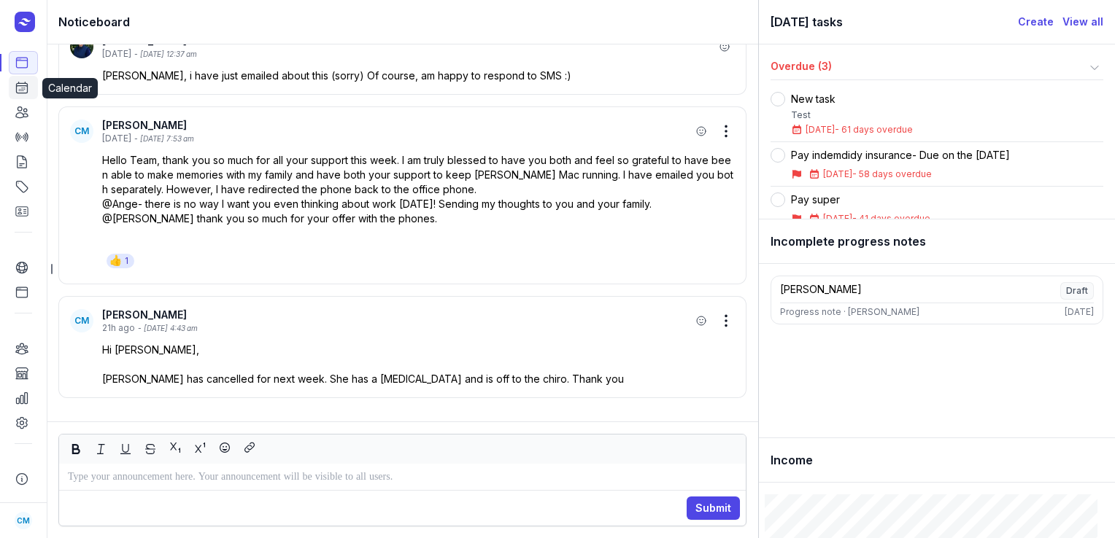
click at [17, 88] on icon at bounding box center [22, 87] width 11 height 11
select select "week"
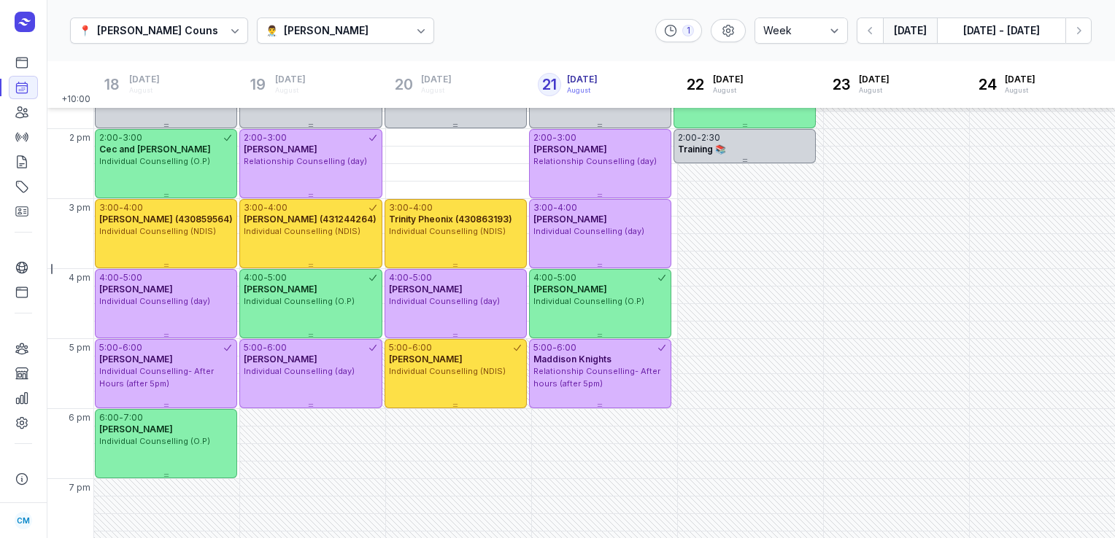
scroll to position [398, 0]
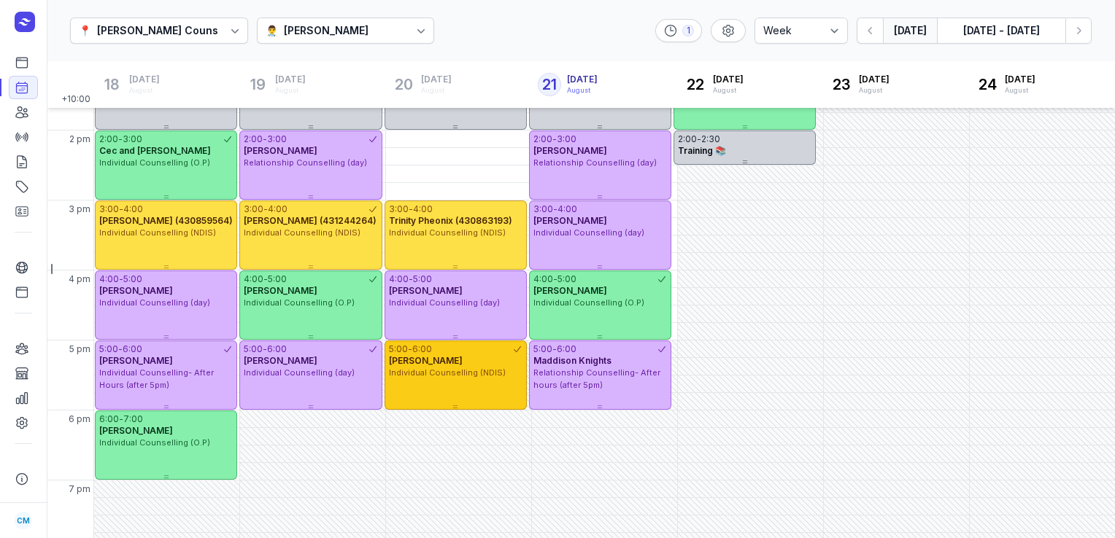
click at [441, 381] on div "5:00 - 6:00 [PERSON_NAME] Individual Counselling (NDIS)" at bounding box center [455, 375] width 142 height 69
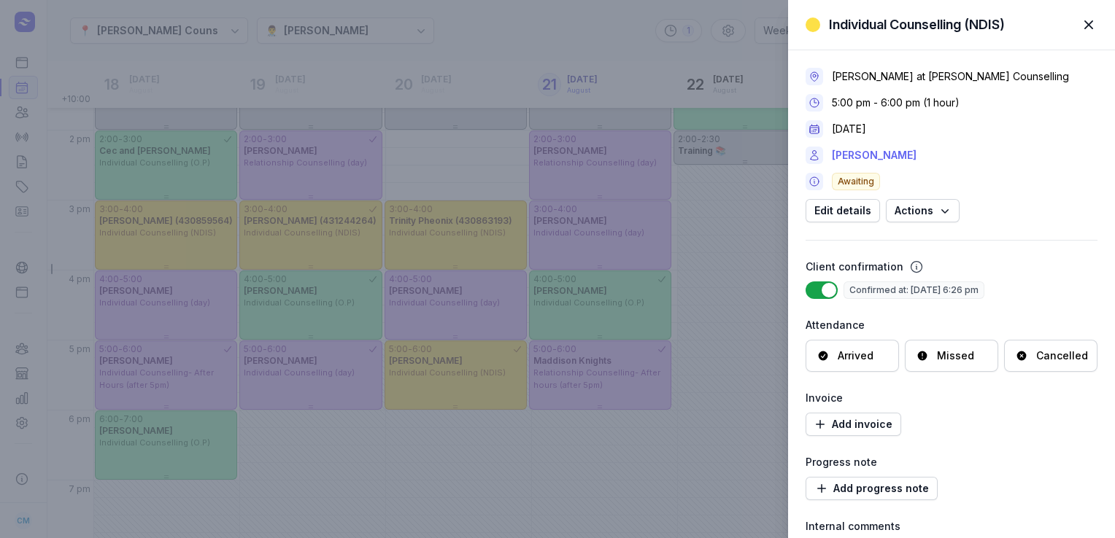
click at [867, 155] on link "[PERSON_NAME]" at bounding box center [874, 156] width 85 height 18
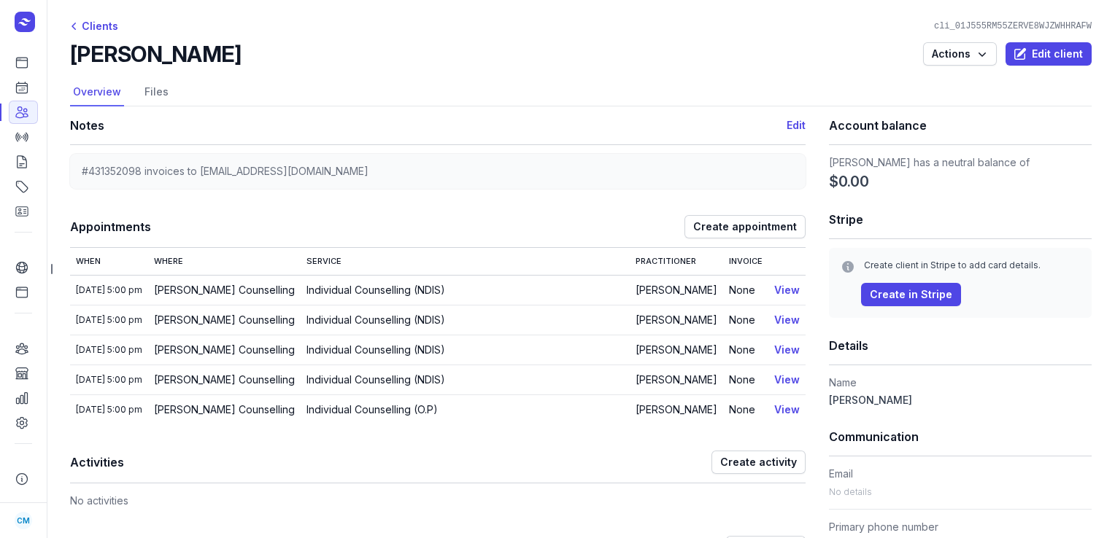
drag, startPoint x: 236, startPoint y: 56, endPoint x: 74, endPoint y: 65, distance: 162.2
click at [74, 65] on div "[PERSON_NAME] Actions Edit client" at bounding box center [580, 54] width 1021 height 26
copy h2 "[PERSON_NAME]"
drag, startPoint x: 142, startPoint y: 169, endPoint x: 67, endPoint y: 172, distance: 74.5
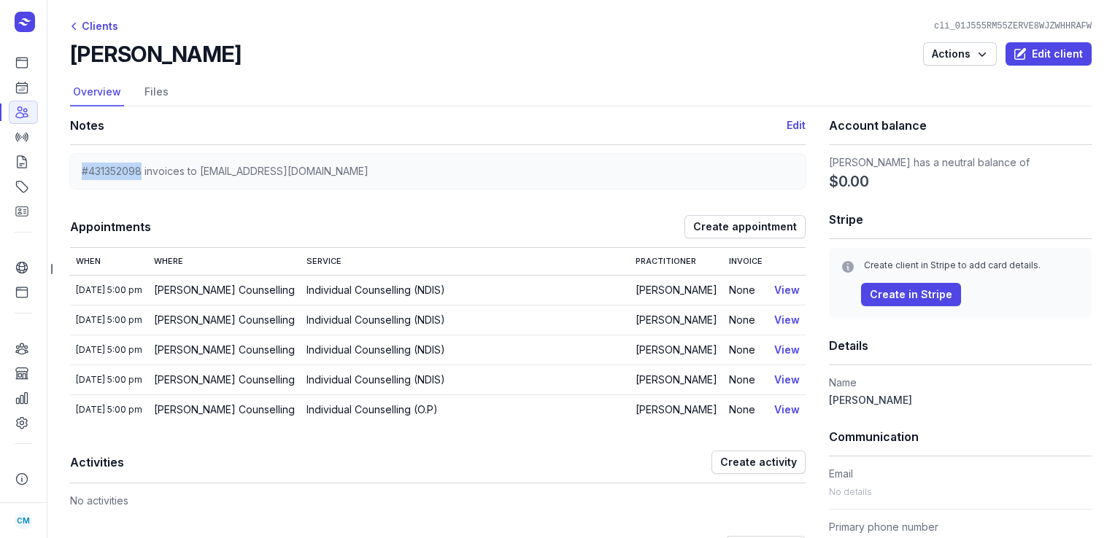
copy span "#431352098"
click at [17, 92] on icon at bounding box center [22, 87] width 11 height 11
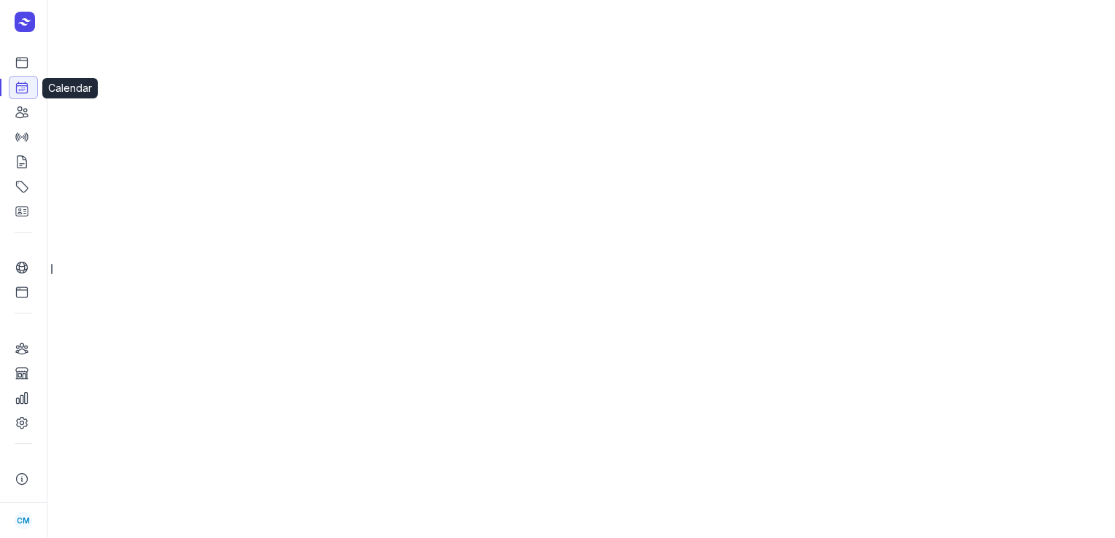
select select "week"
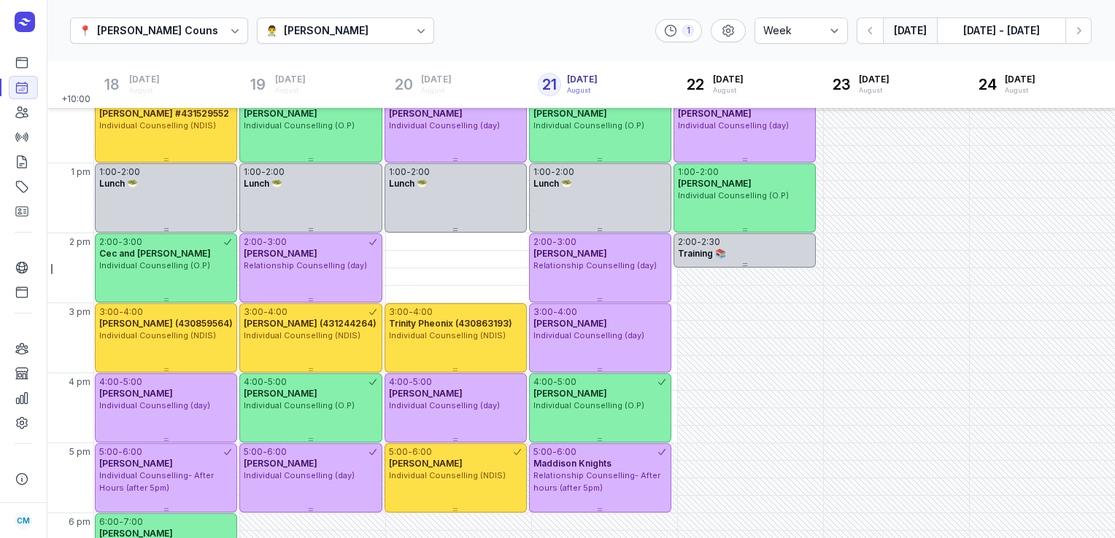
scroll to position [293, 0]
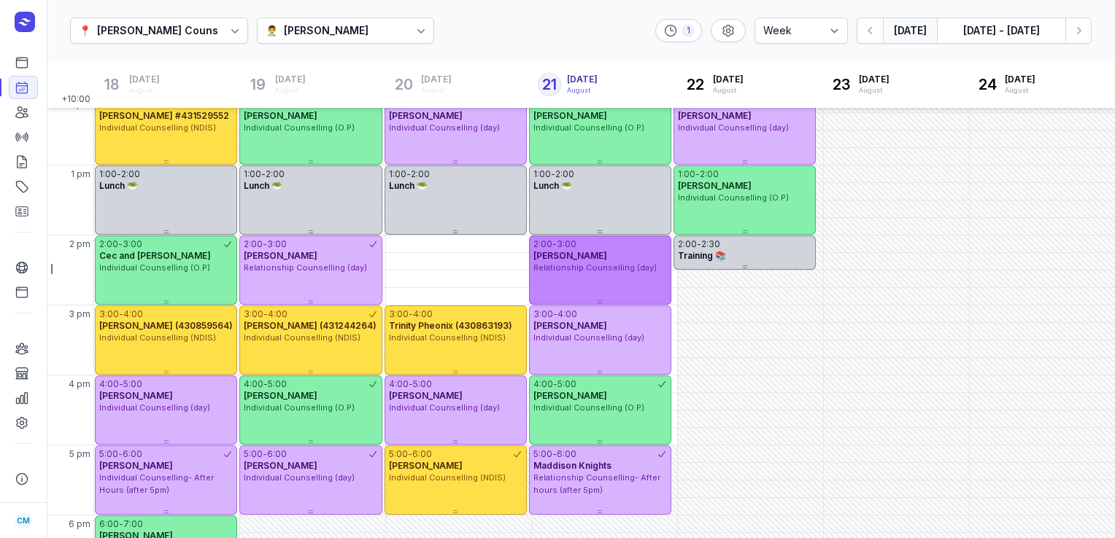
click at [560, 275] on div "2:00 - 3:00 [PERSON_NAME] Relationship Counselling (day)" at bounding box center [600, 270] width 142 height 69
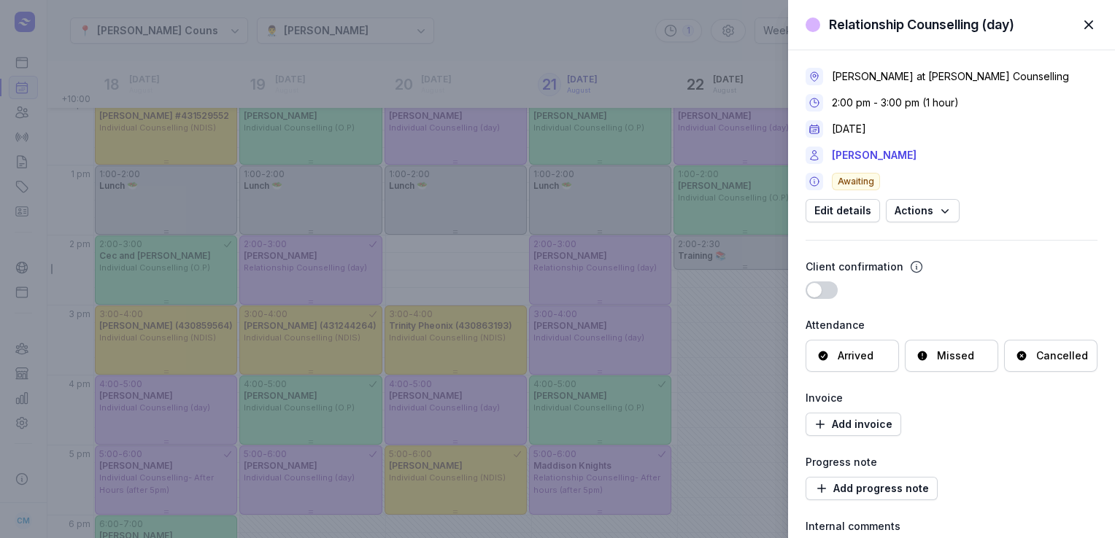
click at [1082, 25] on span "button" at bounding box center [1088, 25] width 32 height 32
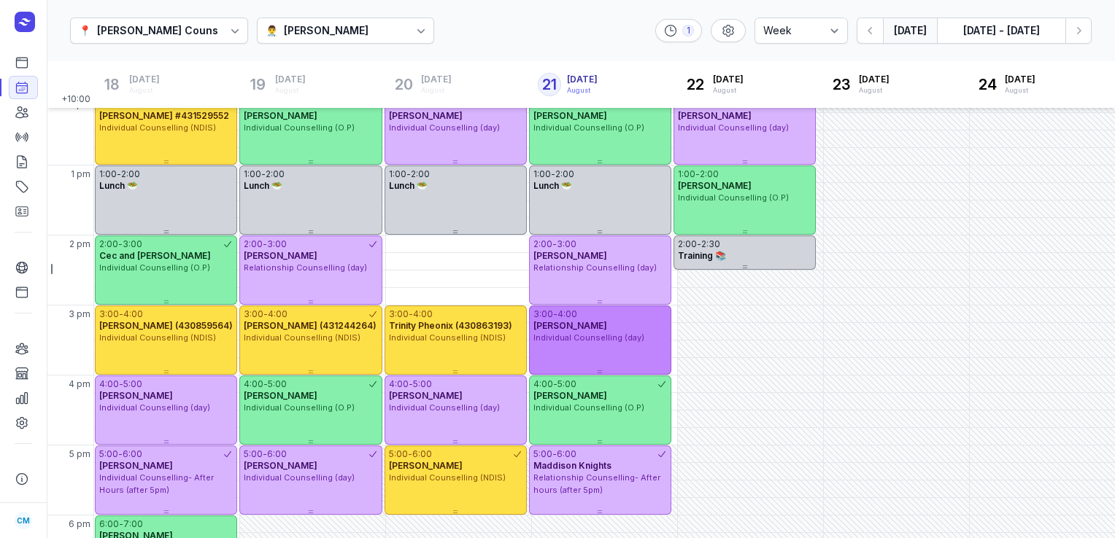
click at [589, 328] on span "[PERSON_NAME]" at bounding box center [570, 325] width 74 height 11
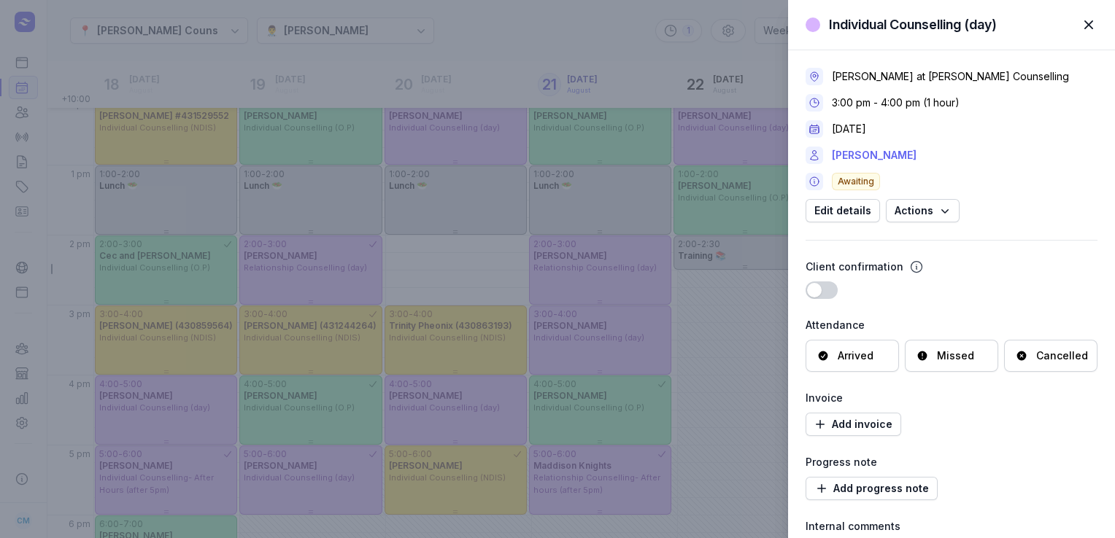
click at [884, 158] on link "[PERSON_NAME]" at bounding box center [874, 156] width 85 height 18
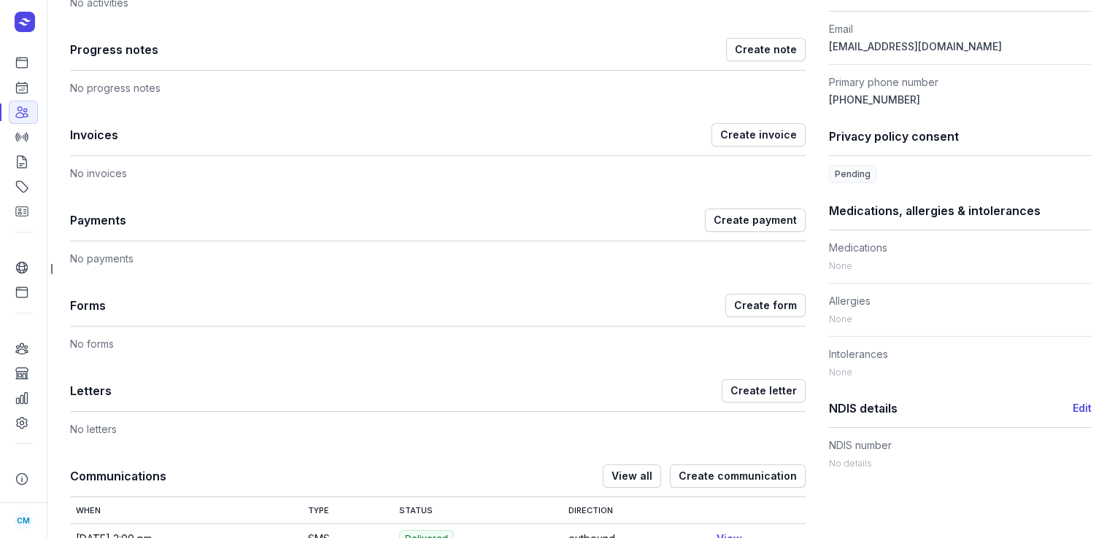
scroll to position [499, 0]
click at [22, 92] on icon at bounding box center [22, 87] width 15 height 15
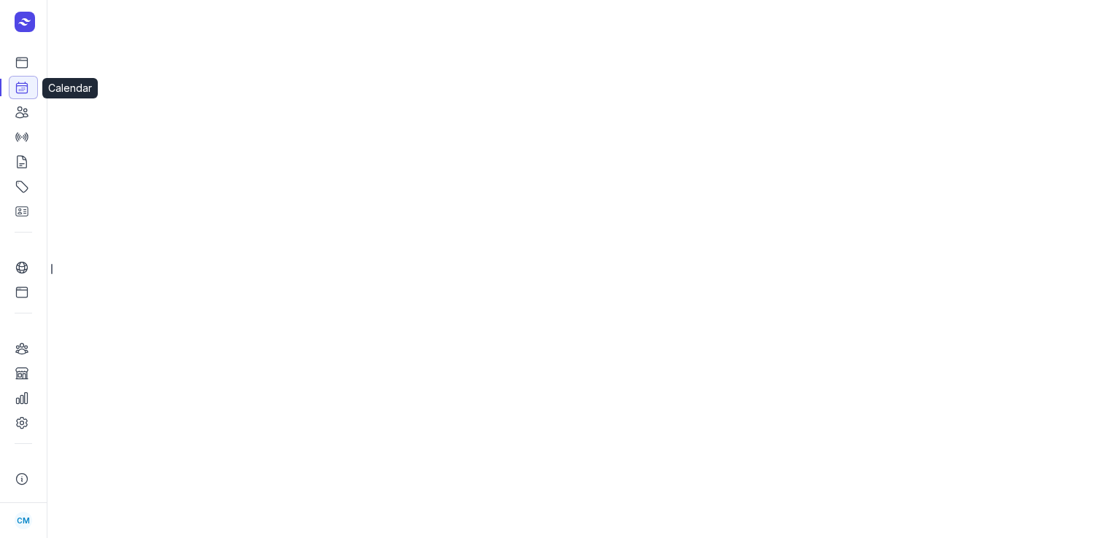
select select "week"
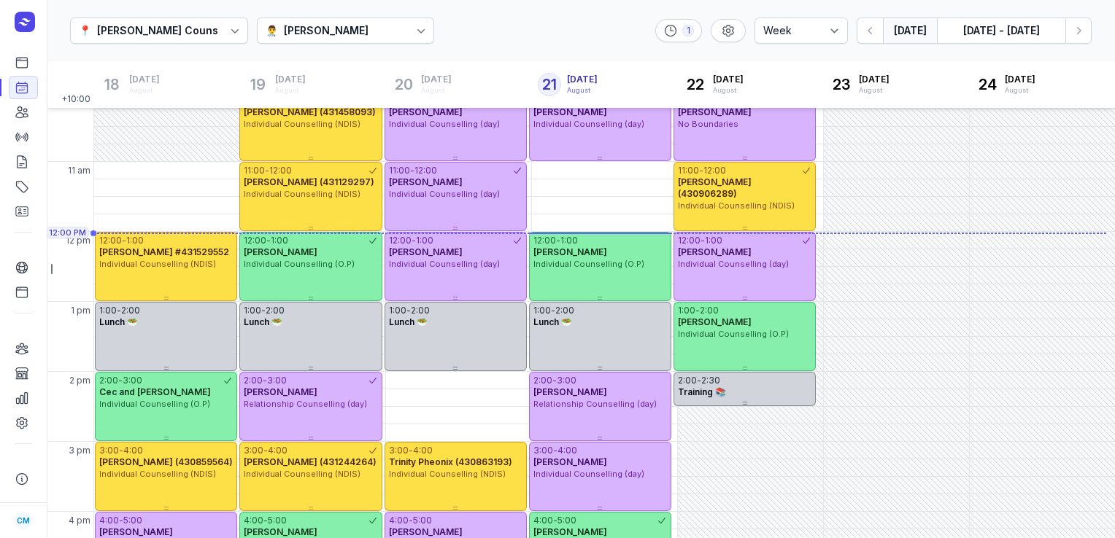
scroll to position [131, 0]
